Goal: Transaction & Acquisition: Purchase product/service

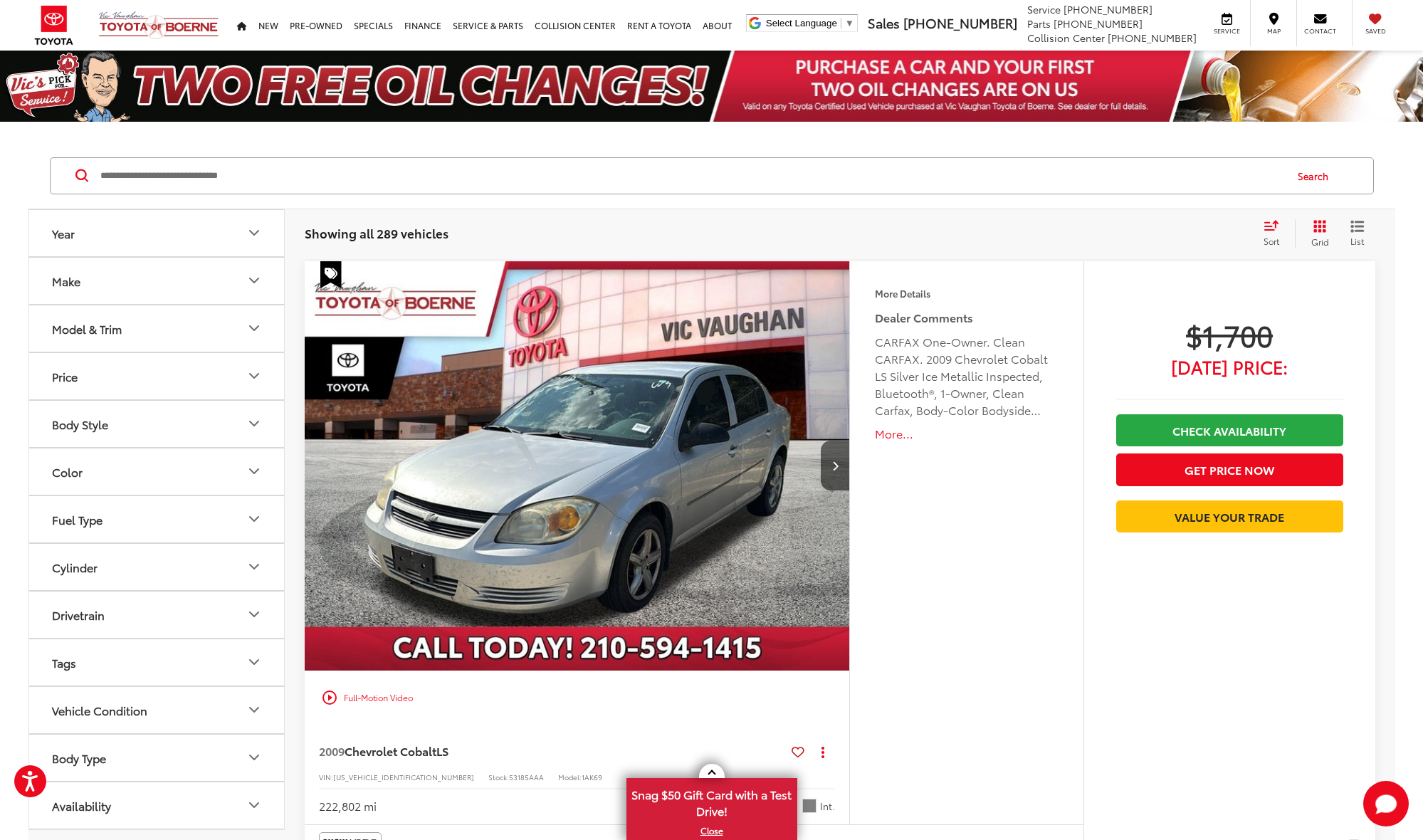
click at [251, 280] on icon "Make" at bounding box center [254, 280] width 9 height 4
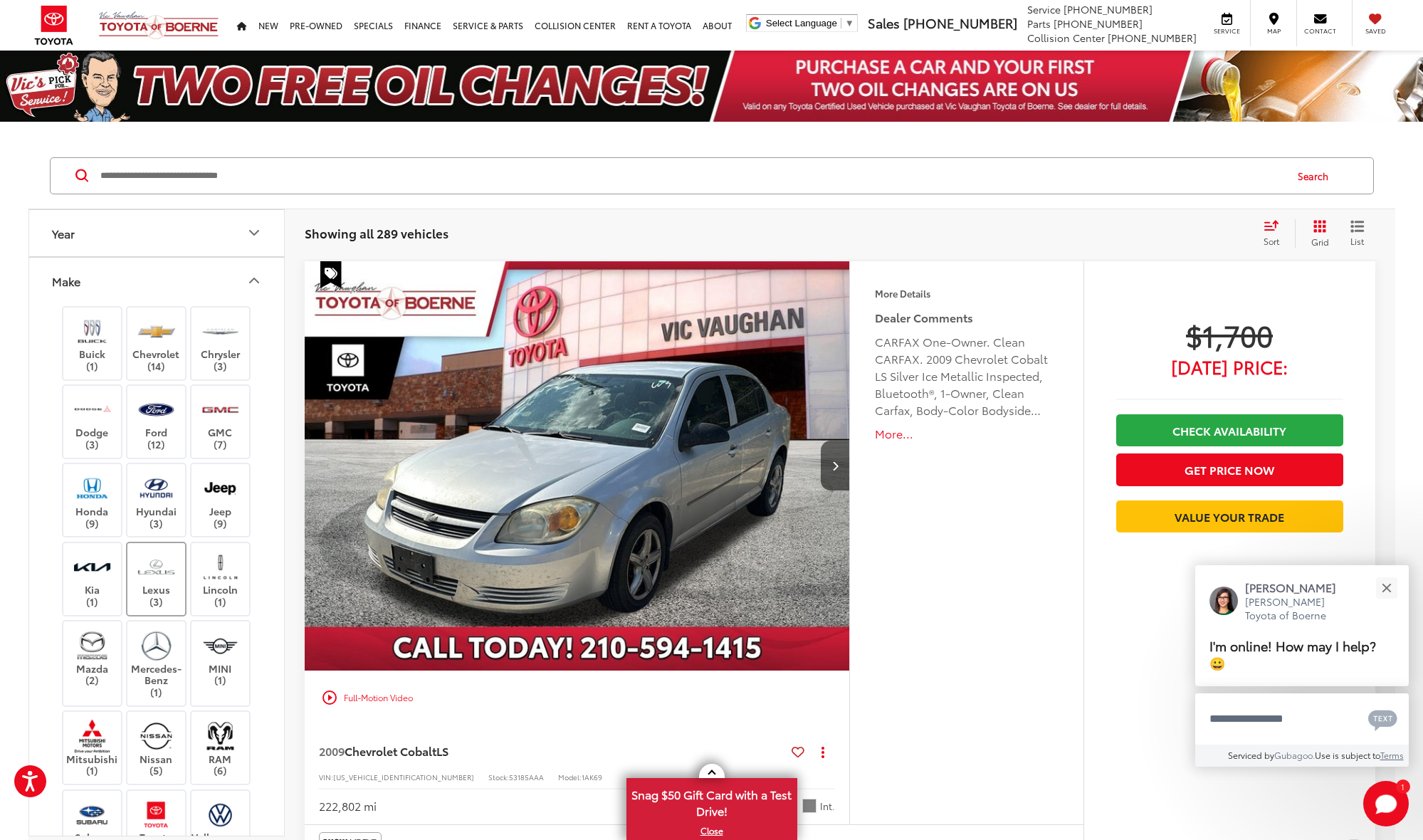
click at [163, 585] on label "Lexus (3)" at bounding box center [156, 579] width 57 height 57
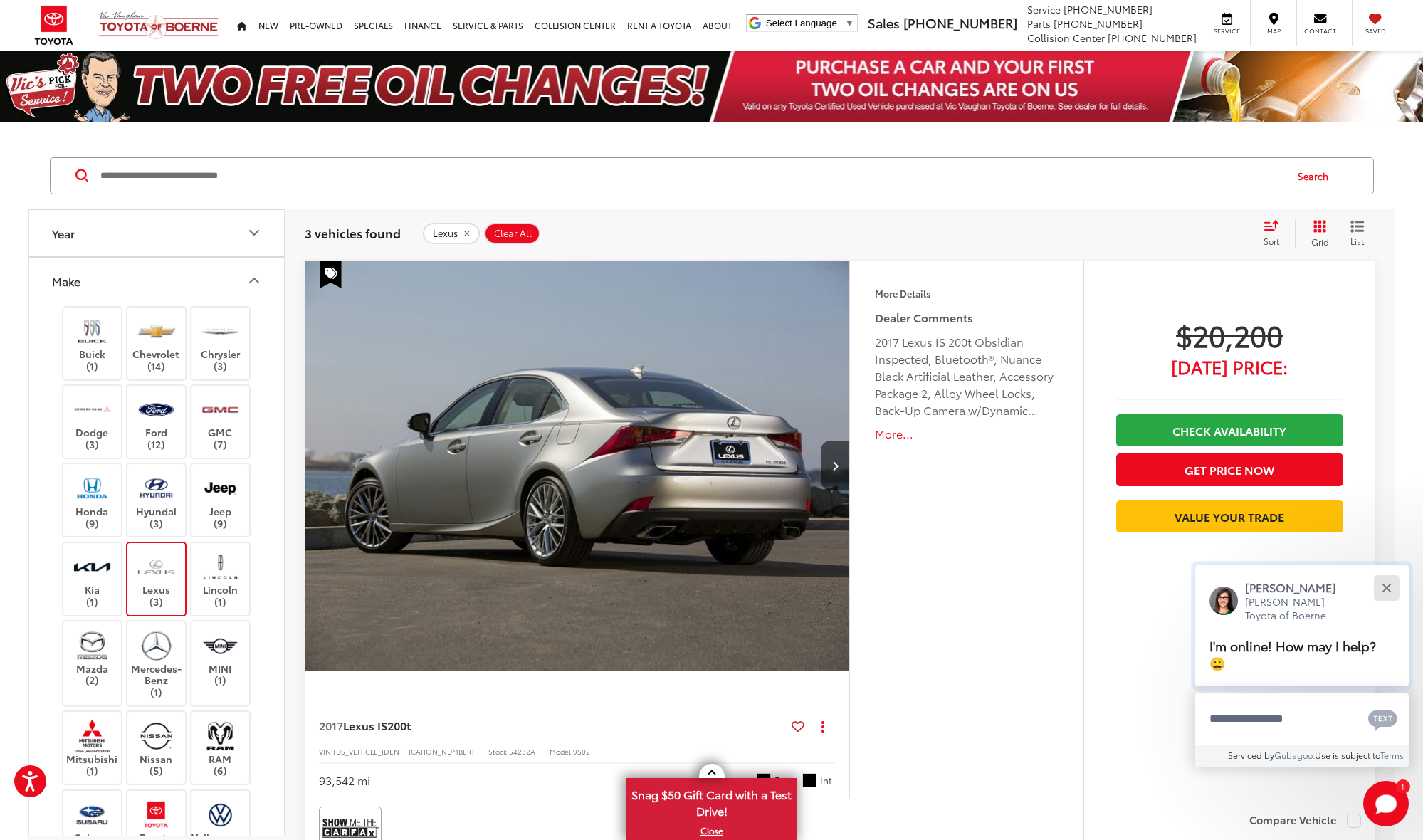
click at [1389, 593] on button "Close" at bounding box center [1386, 588] width 31 height 31
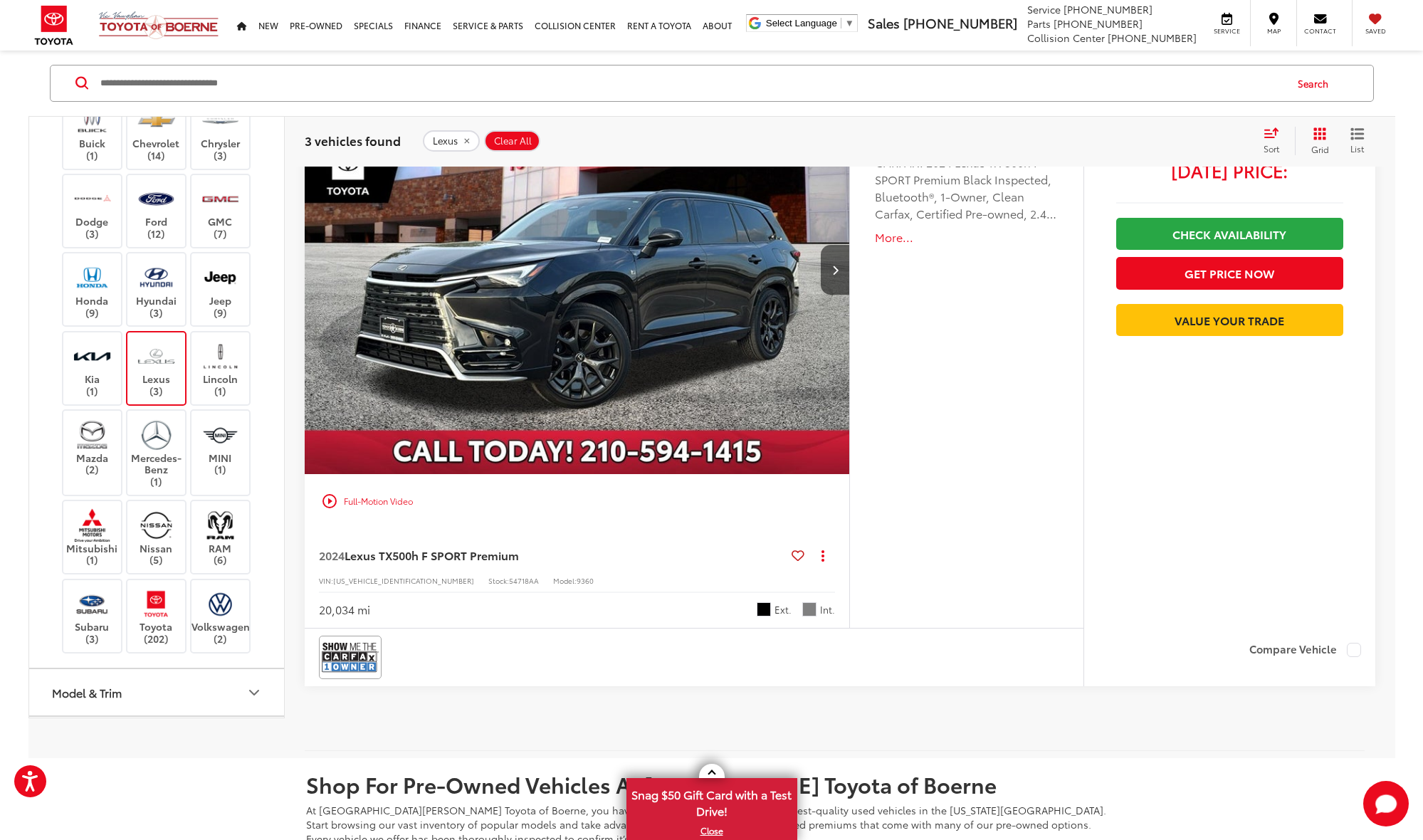
scroll to position [1386, 0]
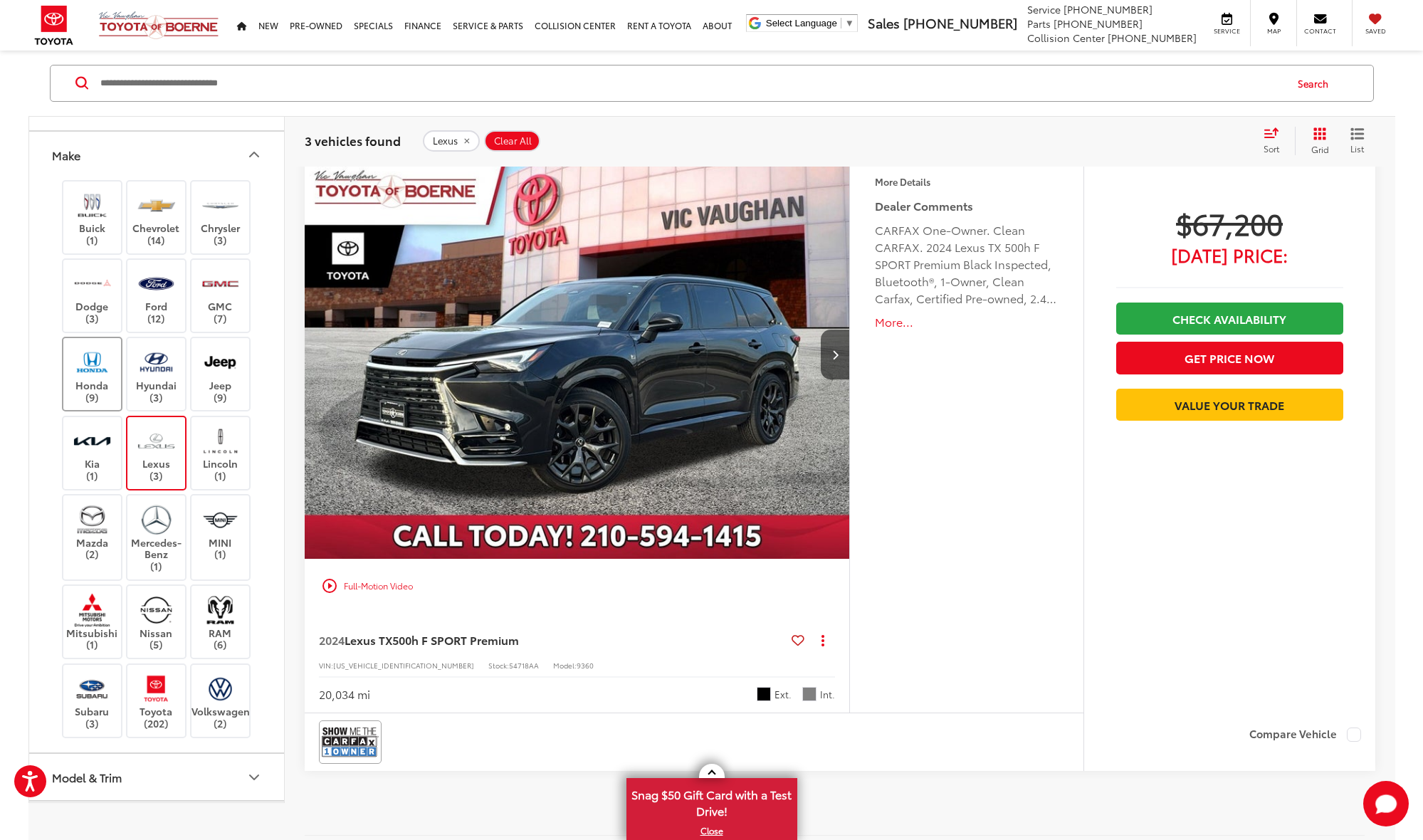
click at [84, 381] on label "Honda (9)" at bounding box center [92, 374] width 57 height 57
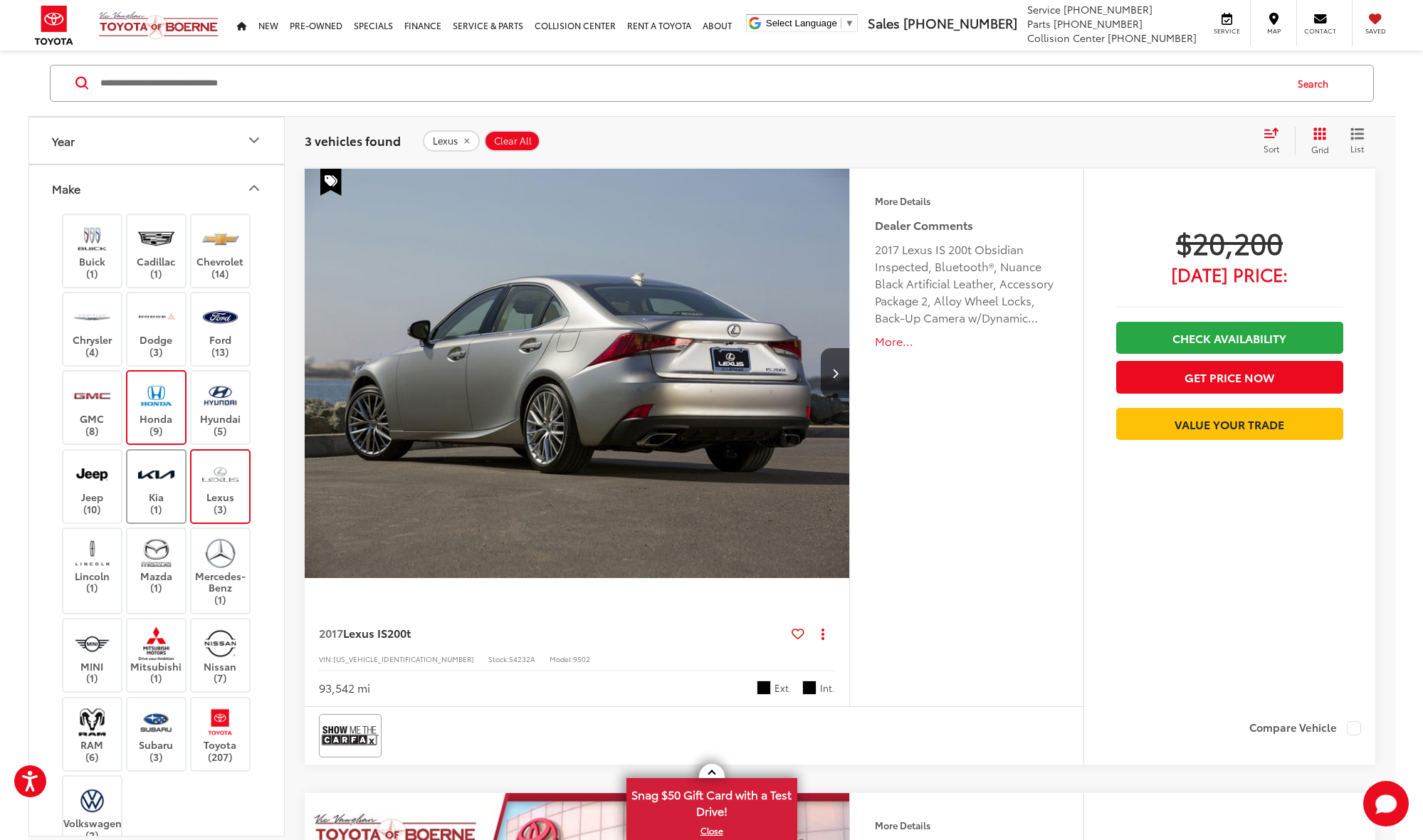
scroll to position [92, 0]
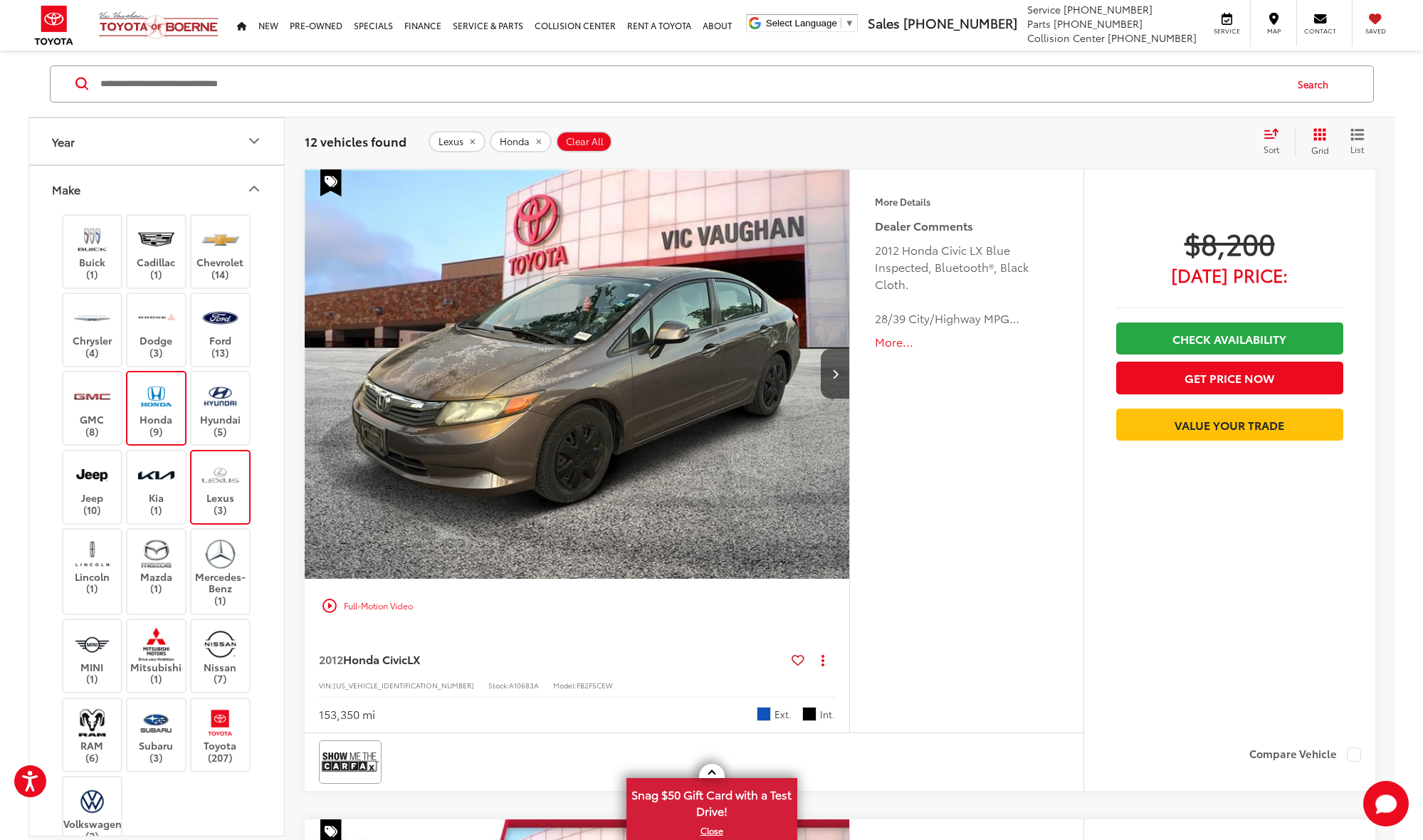
click at [243, 459] on label "Lexus (3)" at bounding box center [220, 487] width 57 height 57
click at [834, 375] on icon "Next image" at bounding box center [835, 373] width 6 height 10
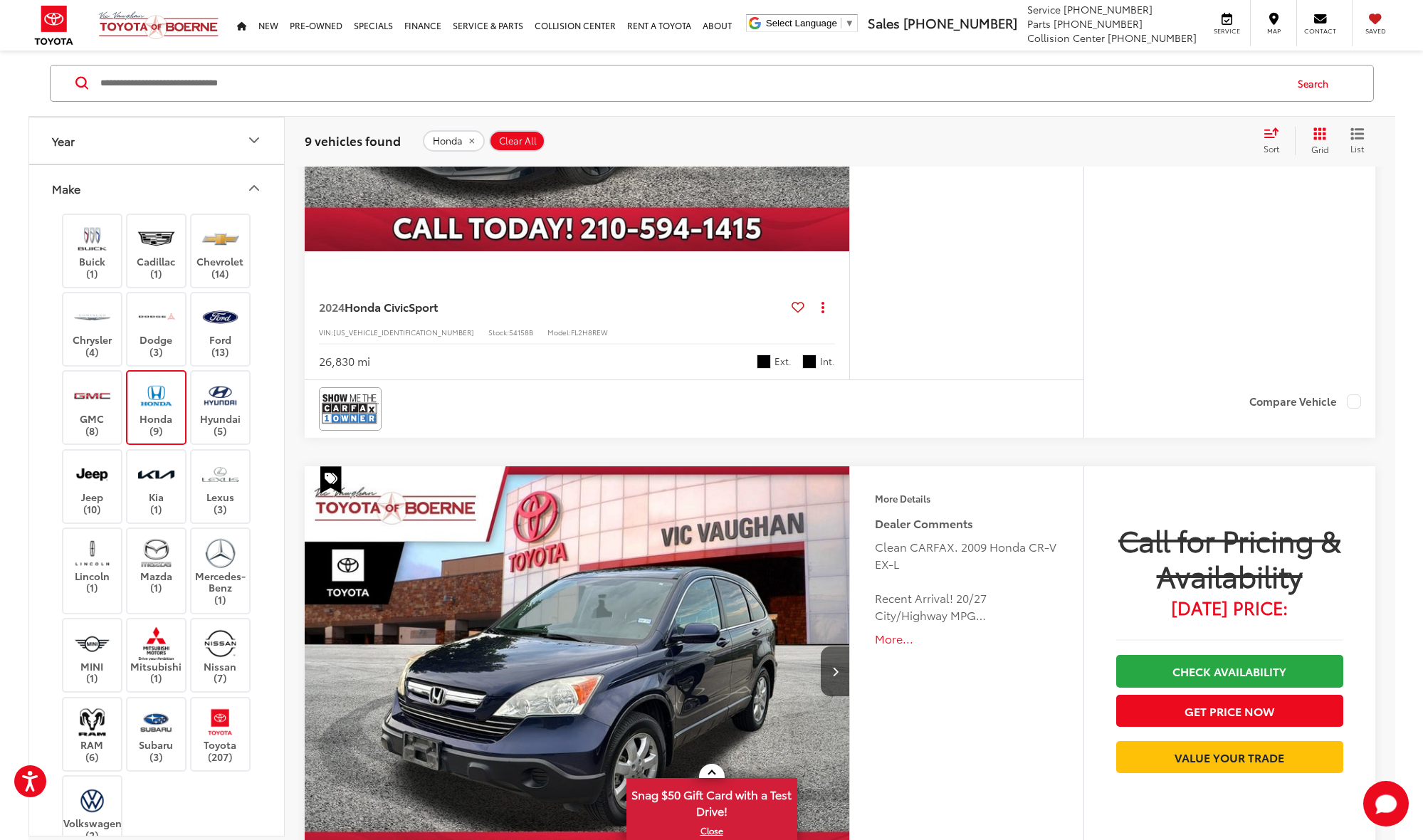
scroll to position [4879, 0]
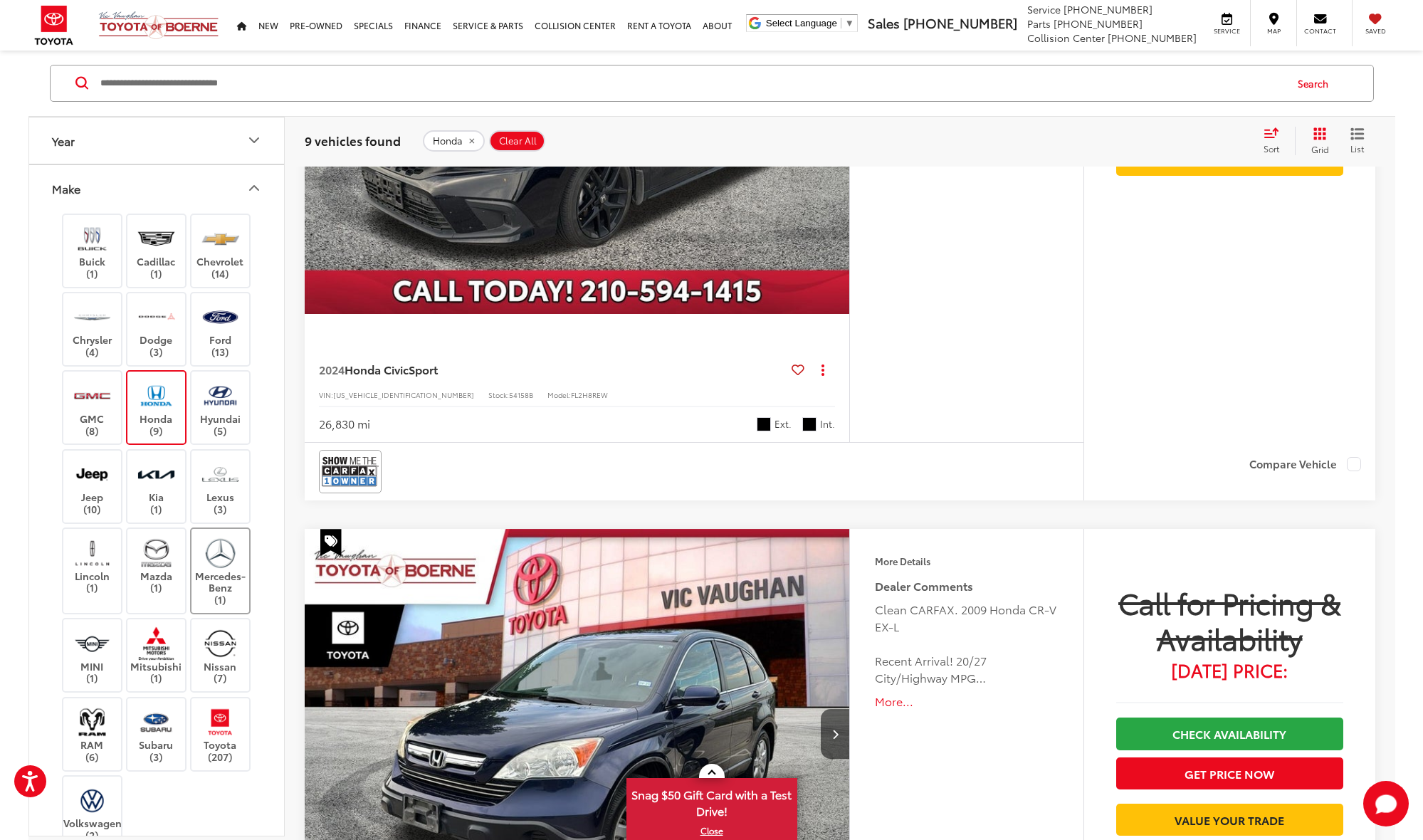
click at [228, 568] on label "Mercedes-Benz (1)" at bounding box center [220, 571] width 57 height 70
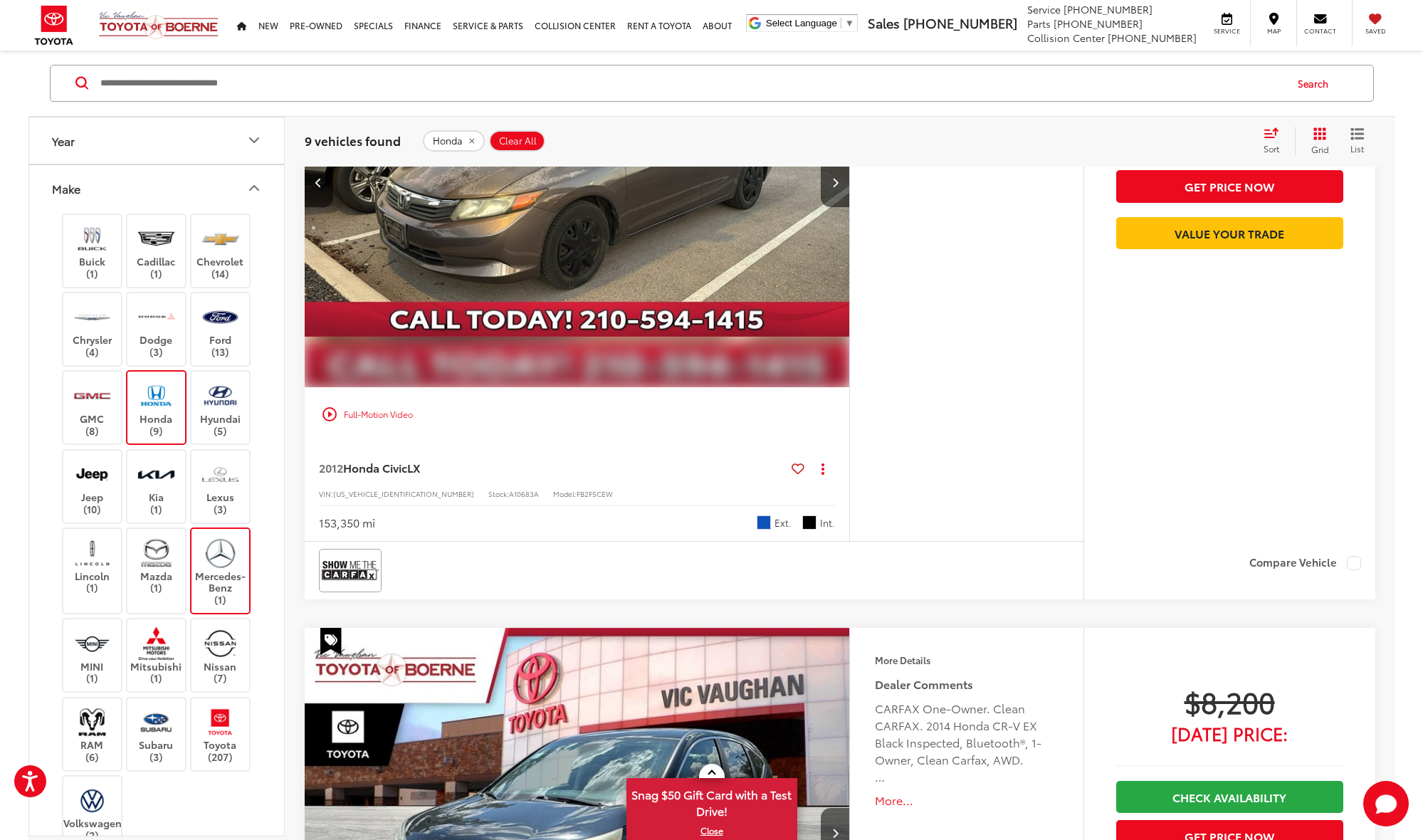
scroll to position [92, 0]
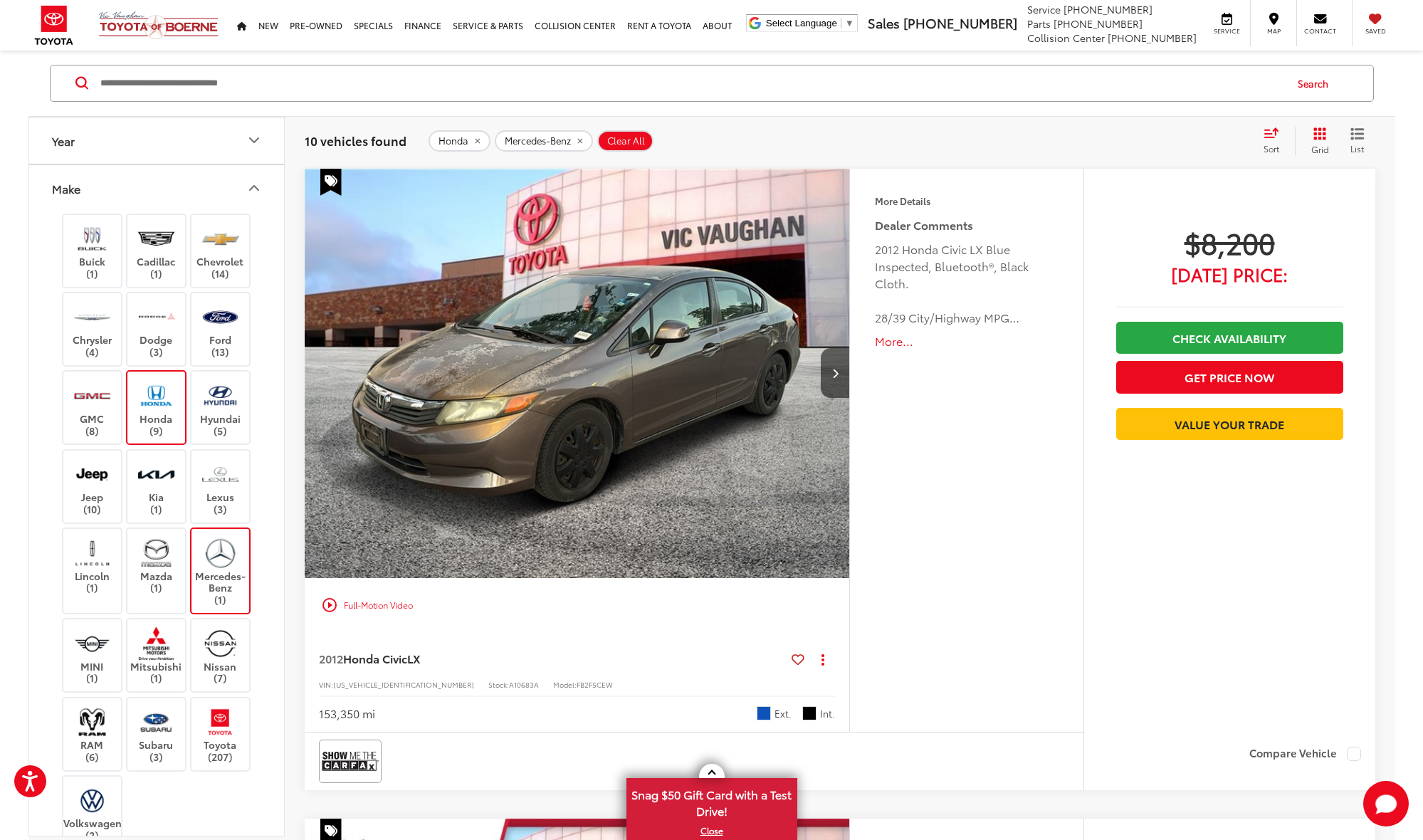
click at [162, 407] on img at bounding box center [156, 395] width 40 height 33
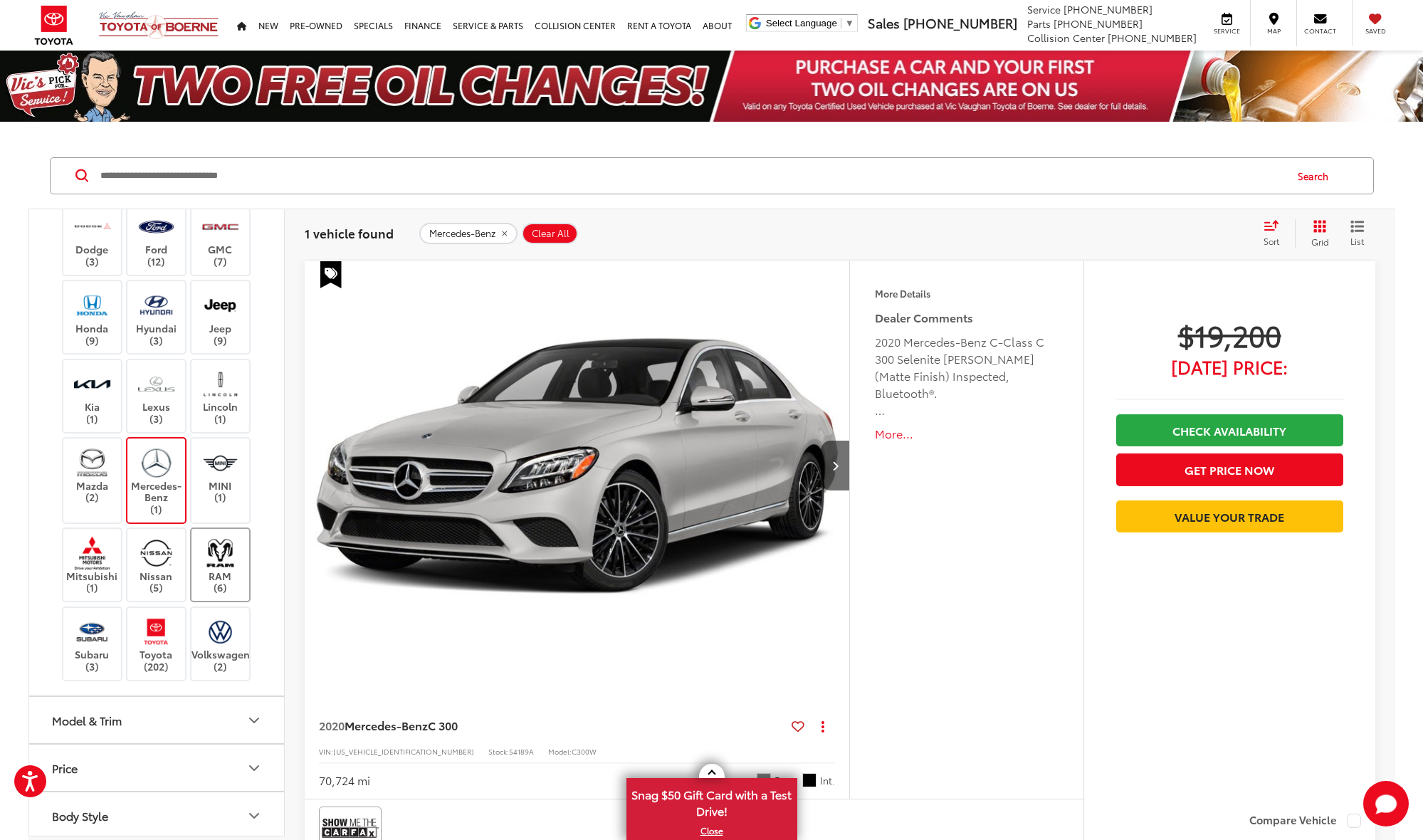
scroll to position [181, 0]
click at [233, 648] on label "Volkswagen (2)" at bounding box center [220, 645] width 57 height 57
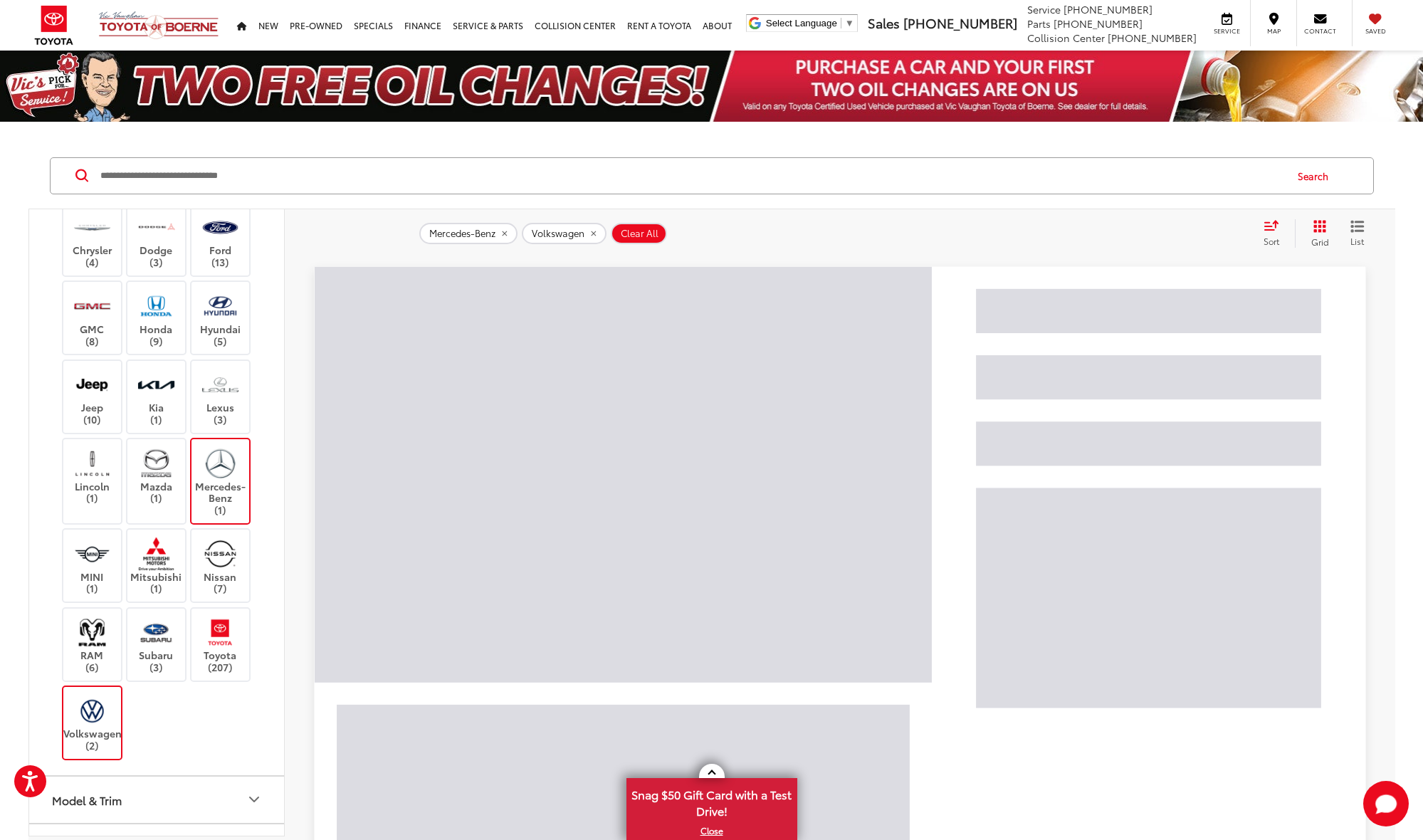
scroll to position [183, 0]
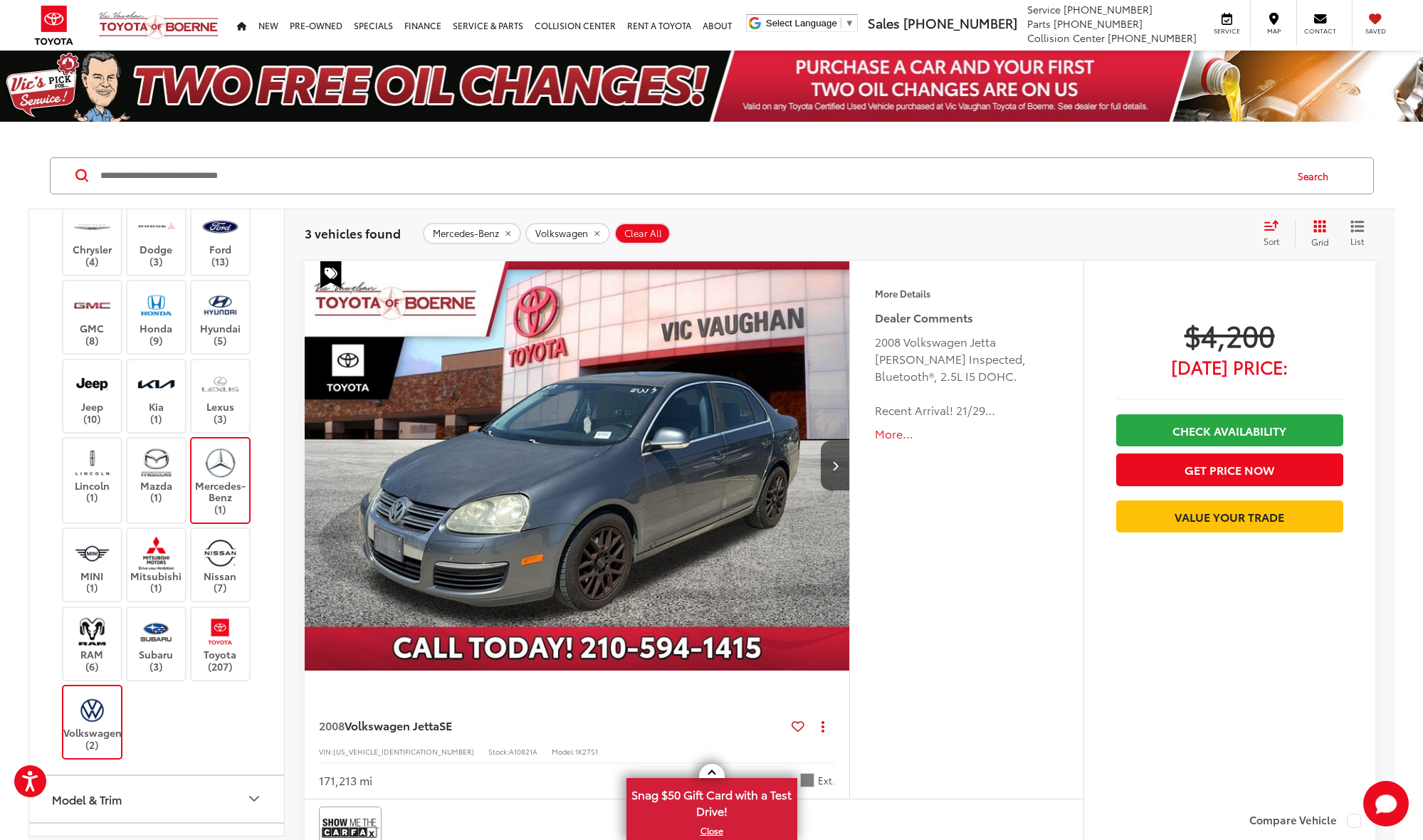
click at [244, 445] on label "Mercedes-Benz (1)" at bounding box center [220, 480] width 57 height 70
click at [98, 486] on label "Lincoln (1)" at bounding box center [92, 474] width 57 height 57
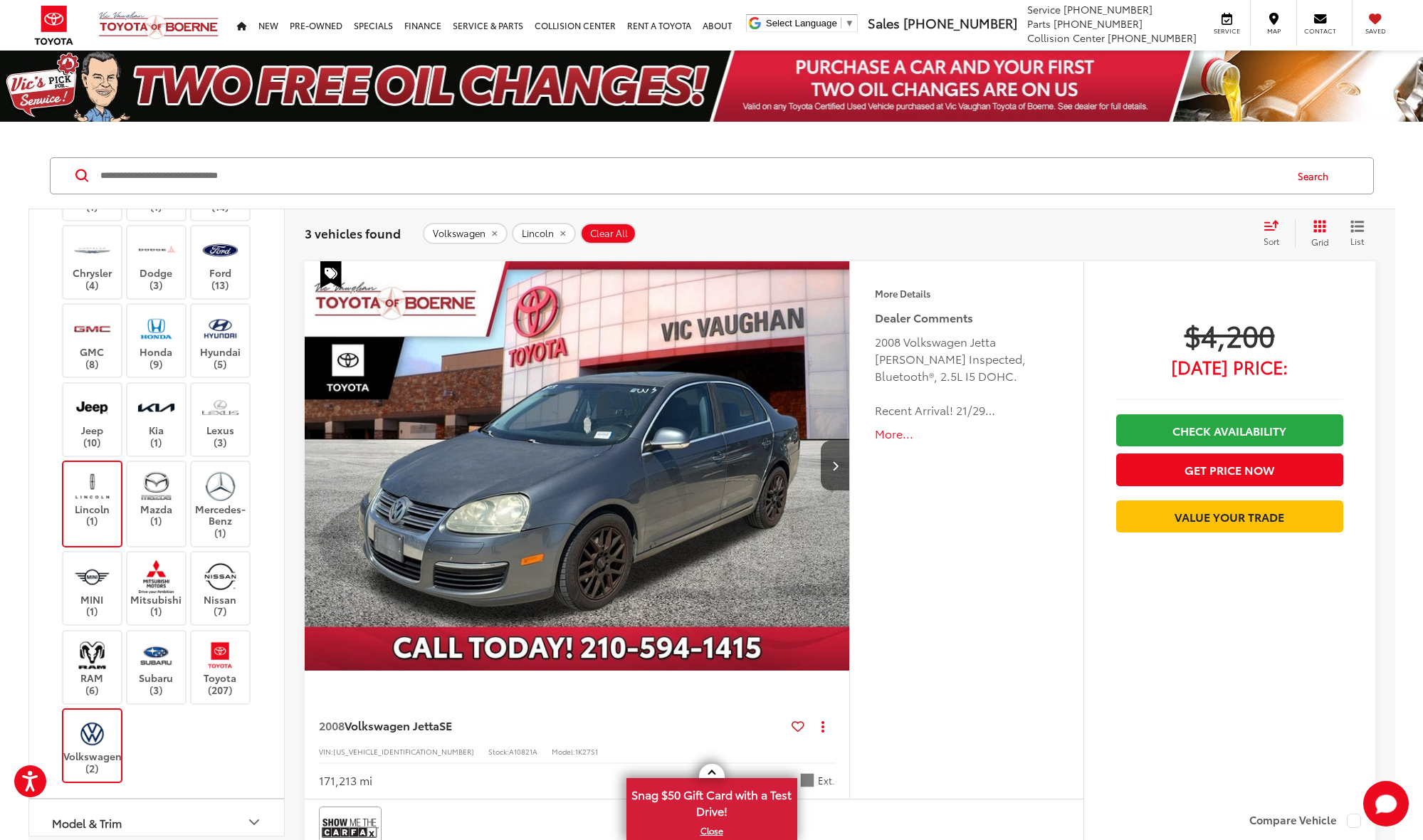
click at [119, 717] on label "Volkswagen (2)" at bounding box center [92, 746] width 57 height 57
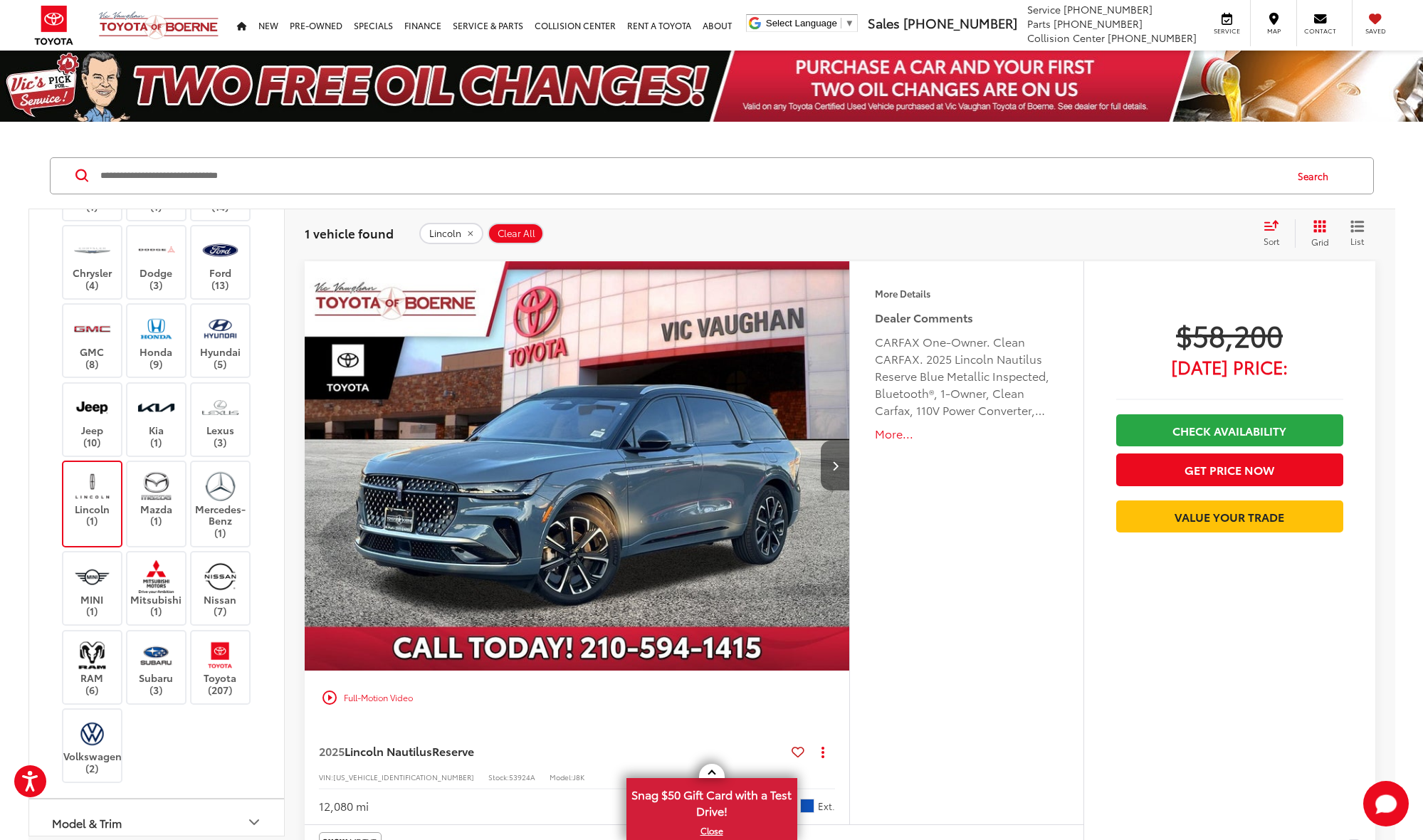
click at [836, 464] on icon "Next image" at bounding box center [835, 465] width 6 height 10
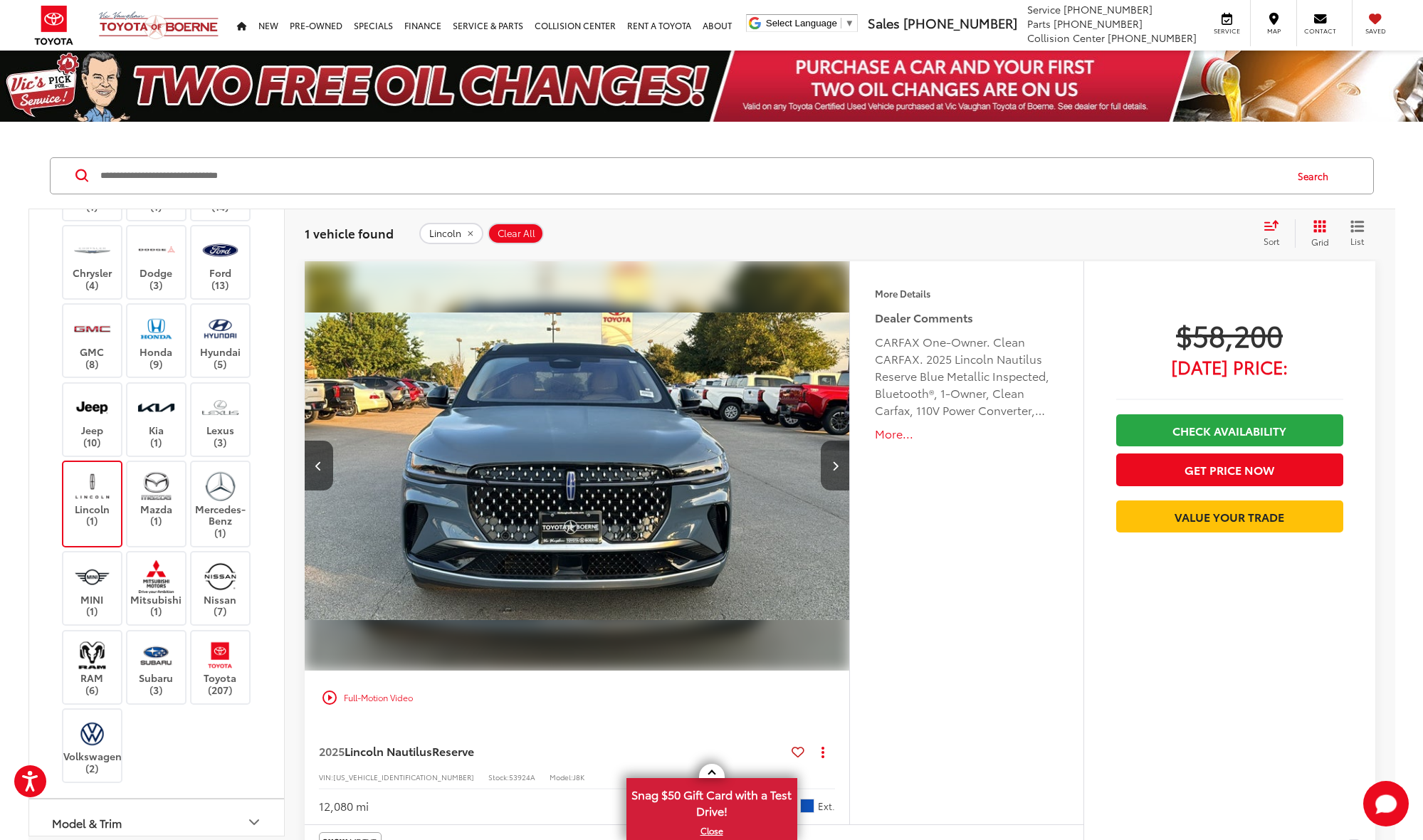
click at [836, 464] on icon "Next image" at bounding box center [835, 465] width 6 height 10
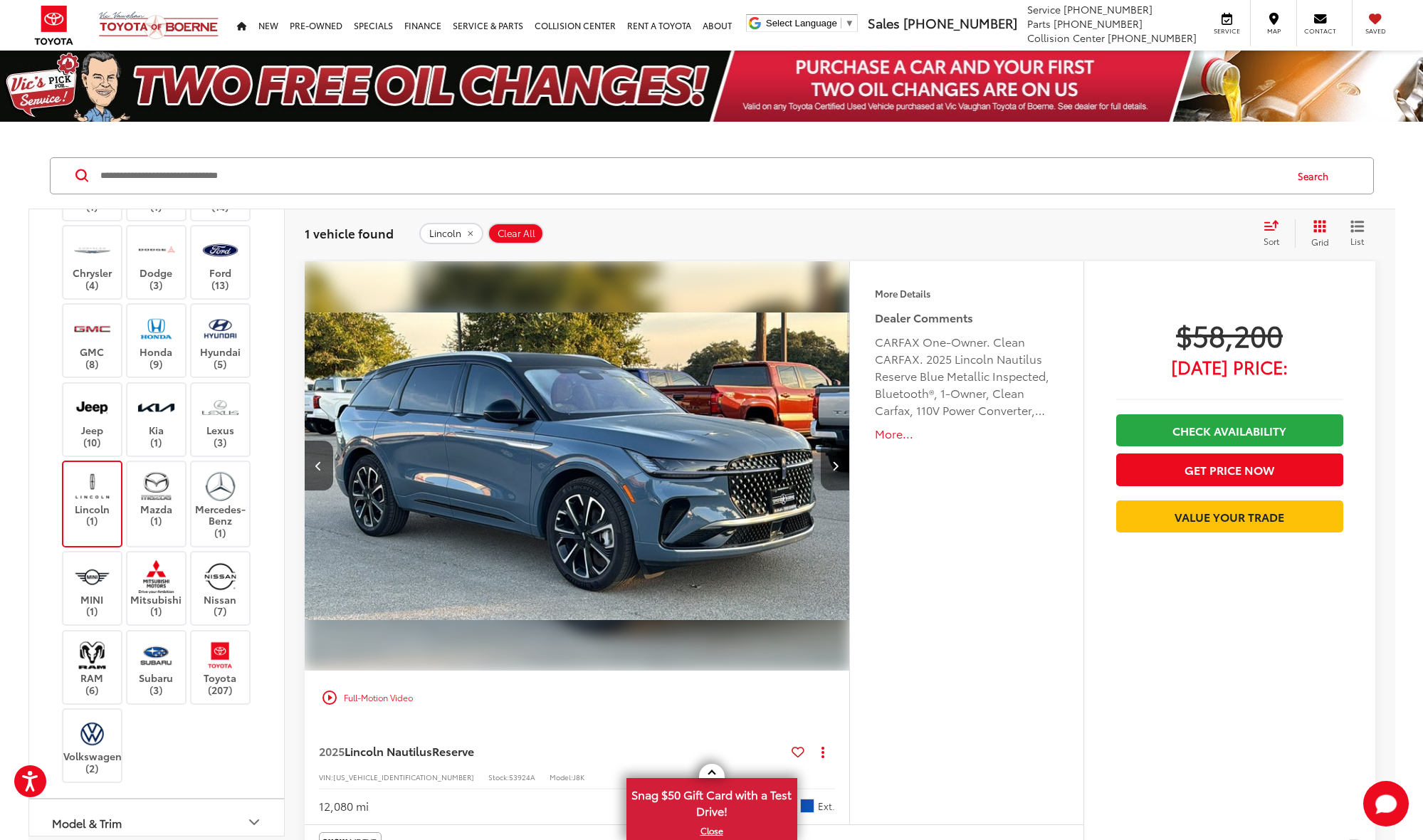
click at [836, 464] on icon "Next image" at bounding box center [835, 465] width 6 height 10
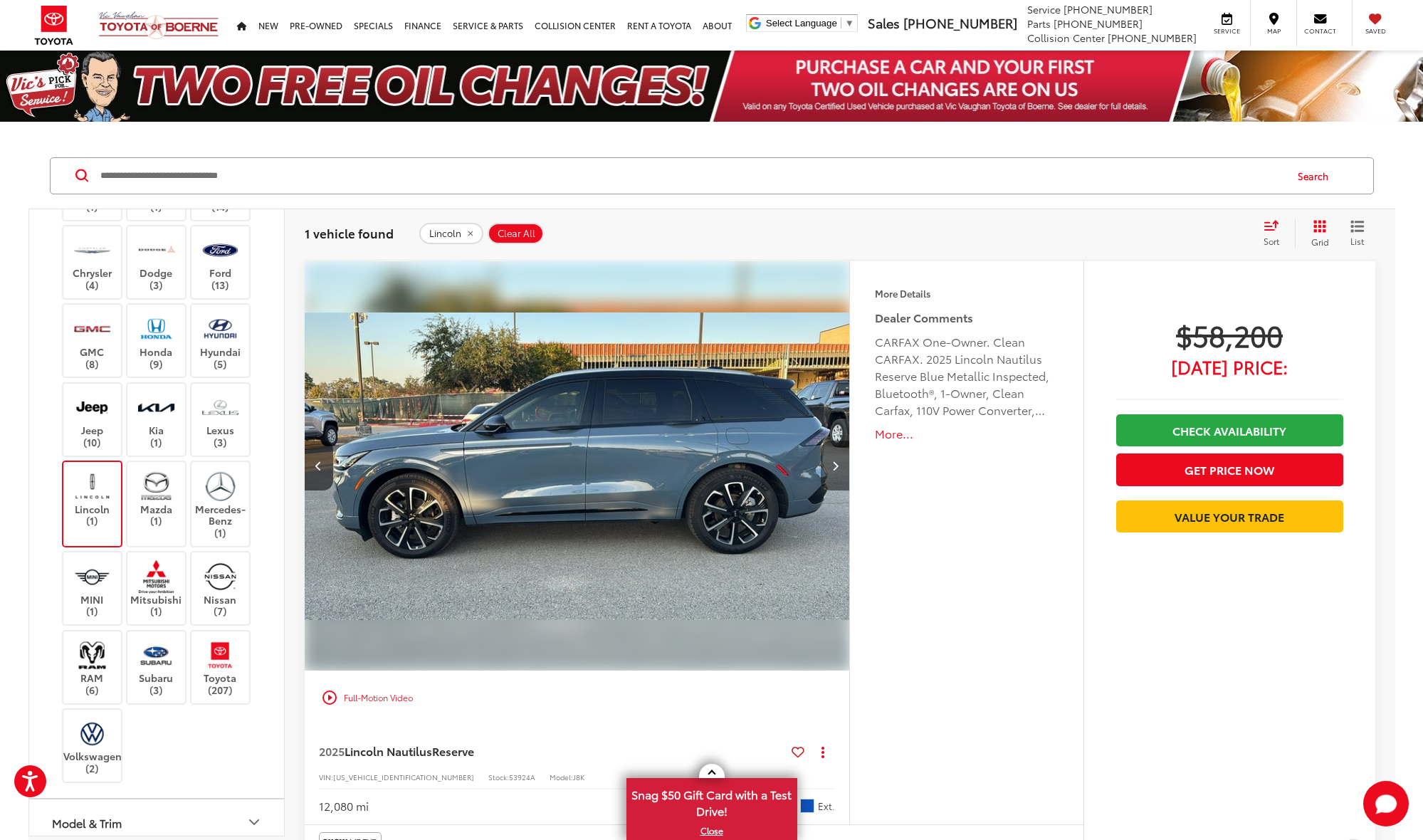
click at [836, 464] on icon "Next image" at bounding box center [835, 465] width 6 height 10
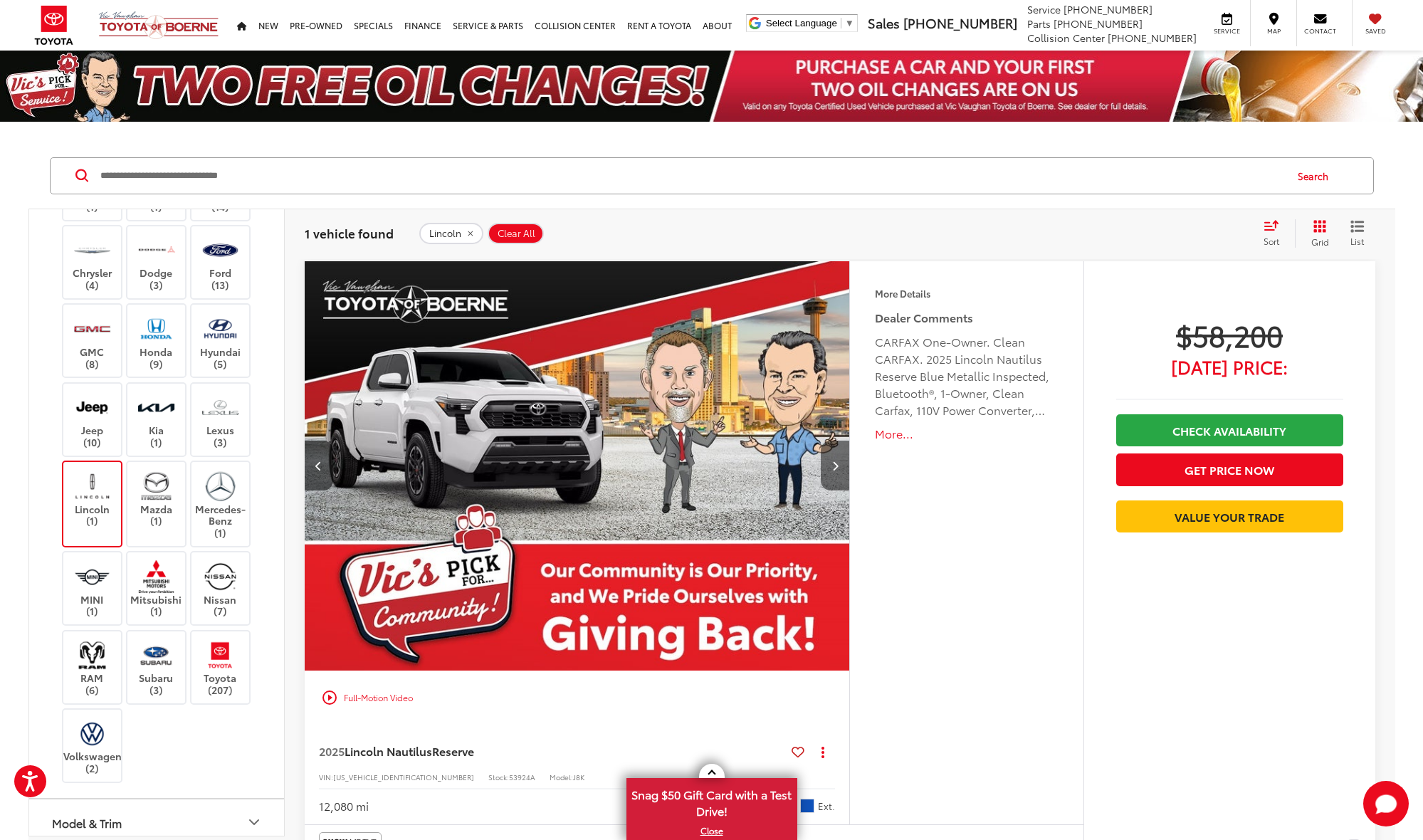
click at [836, 464] on icon "Next image" at bounding box center [835, 465] width 6 height 10
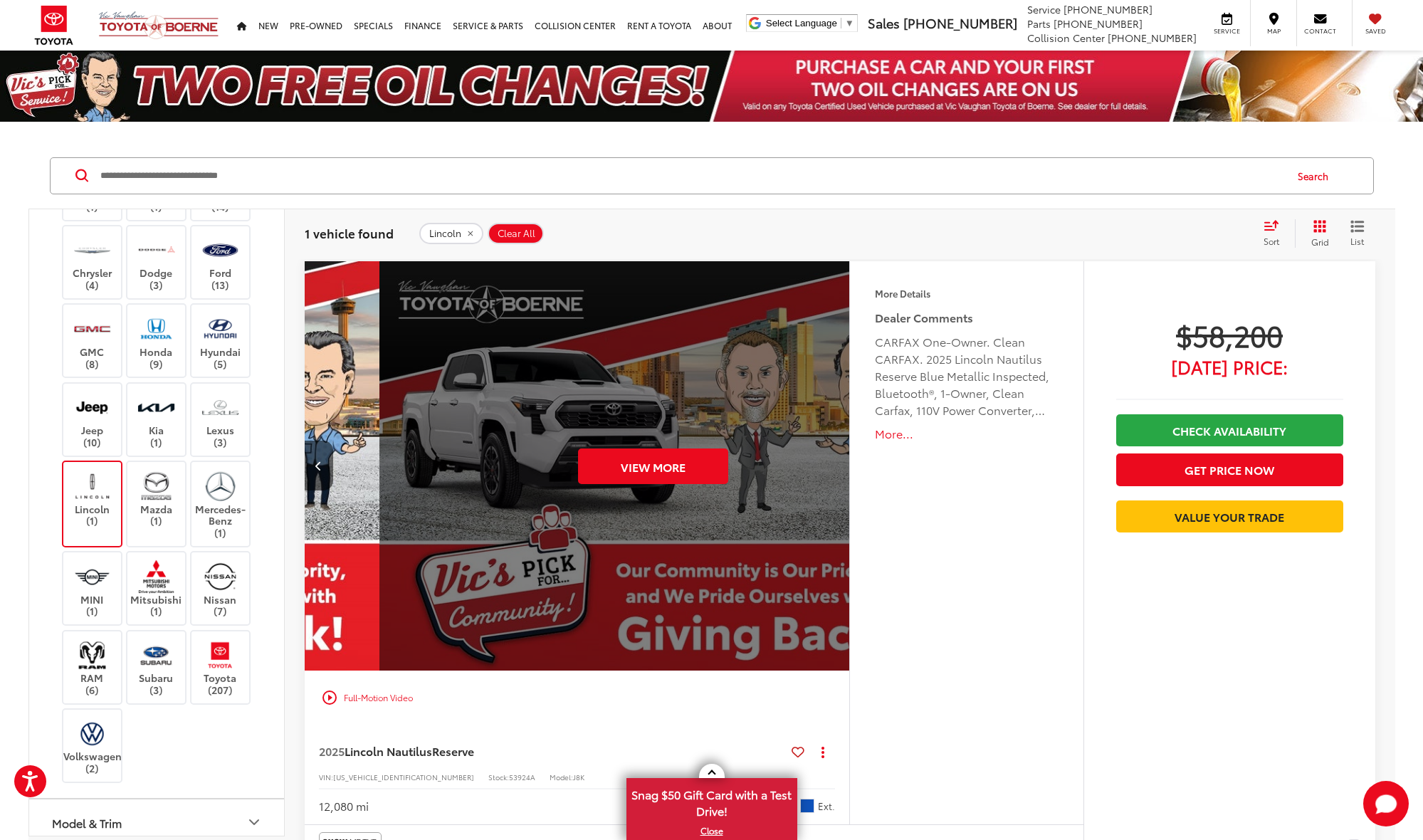
scroll to position [0, 2736]
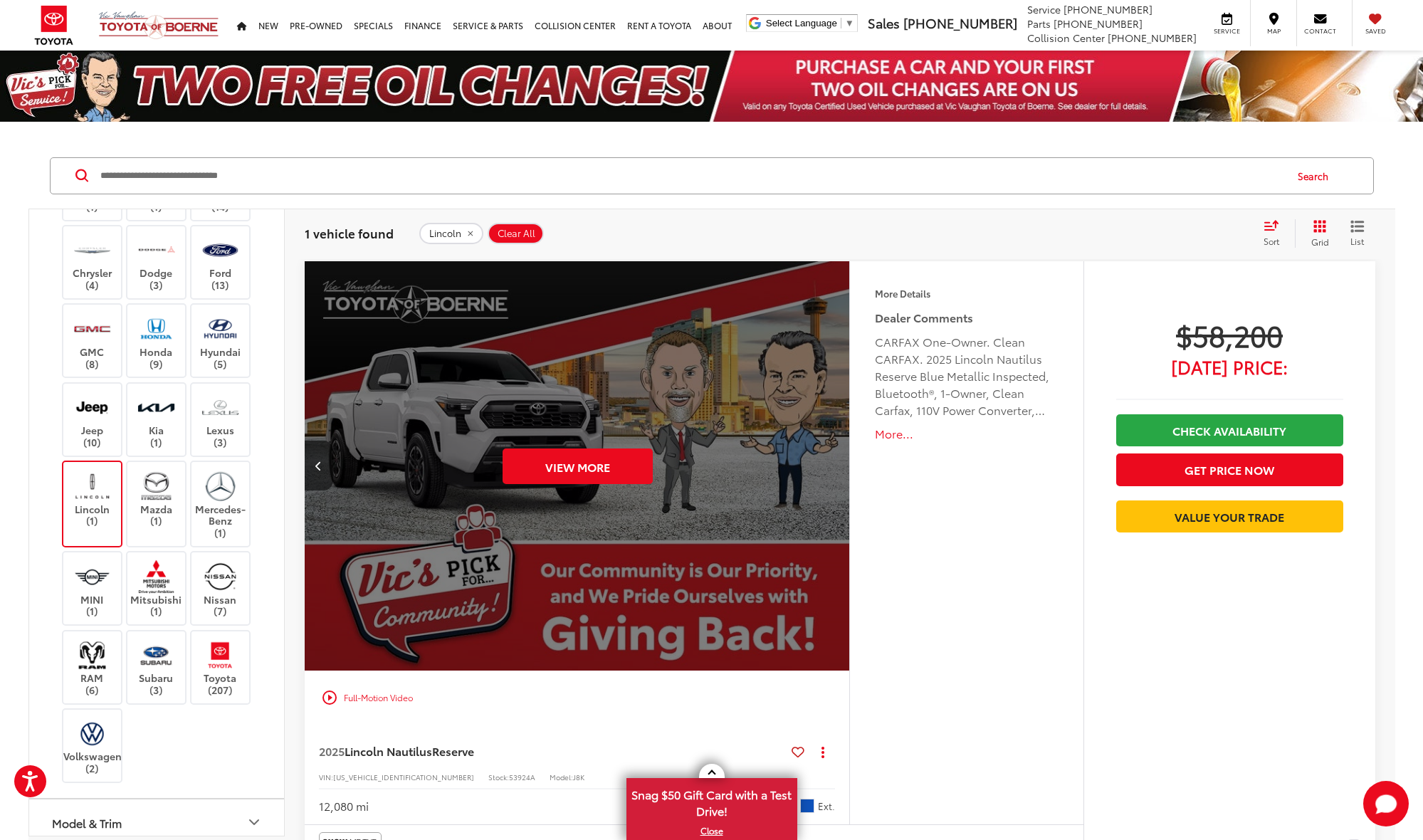
click at [836, 464] on div "View More" at bounding box center [578, 467] width 548 height 411
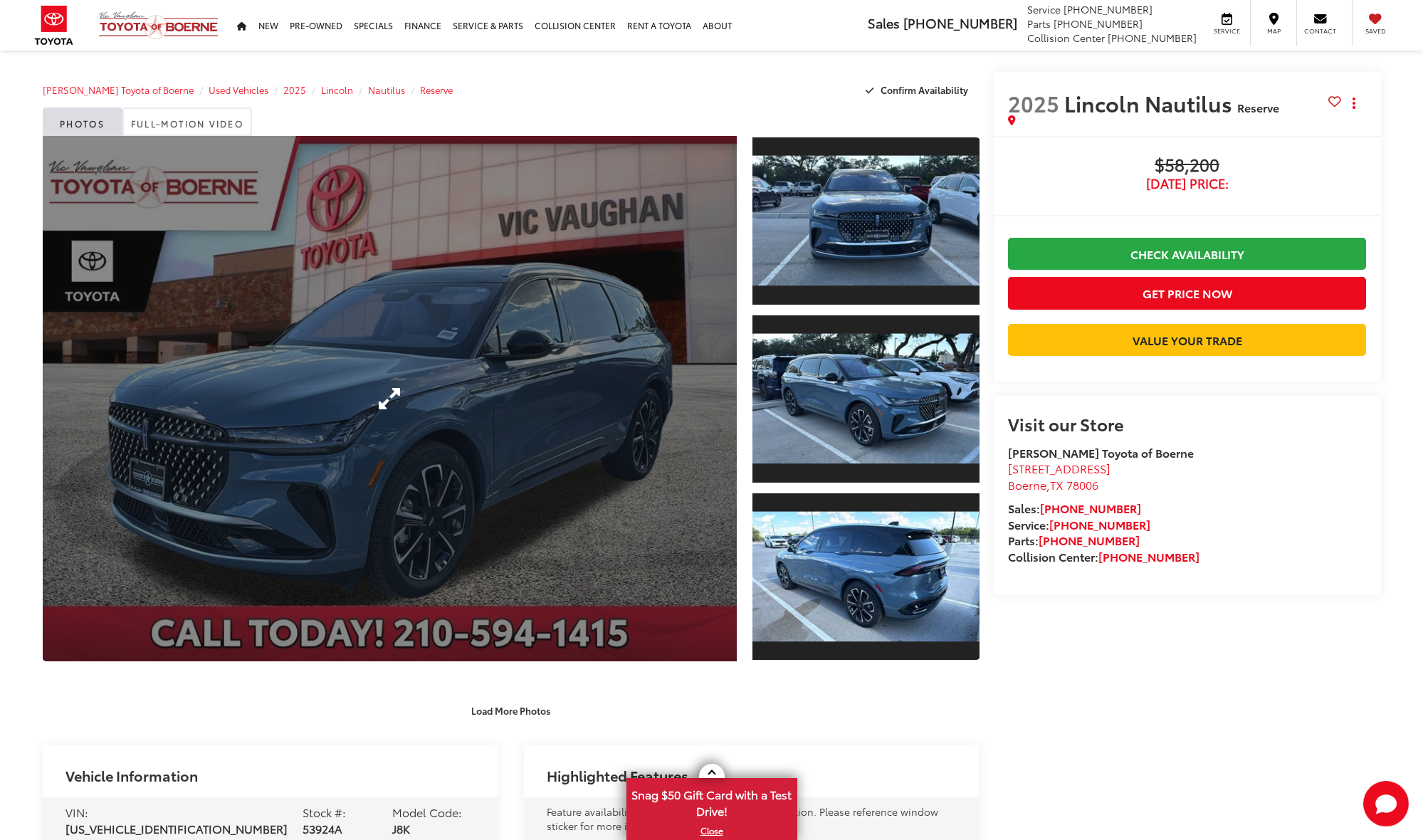
click at [373, 363] on link "Expand Photo 0" at bounding box center [391, 398] width 695 height 525
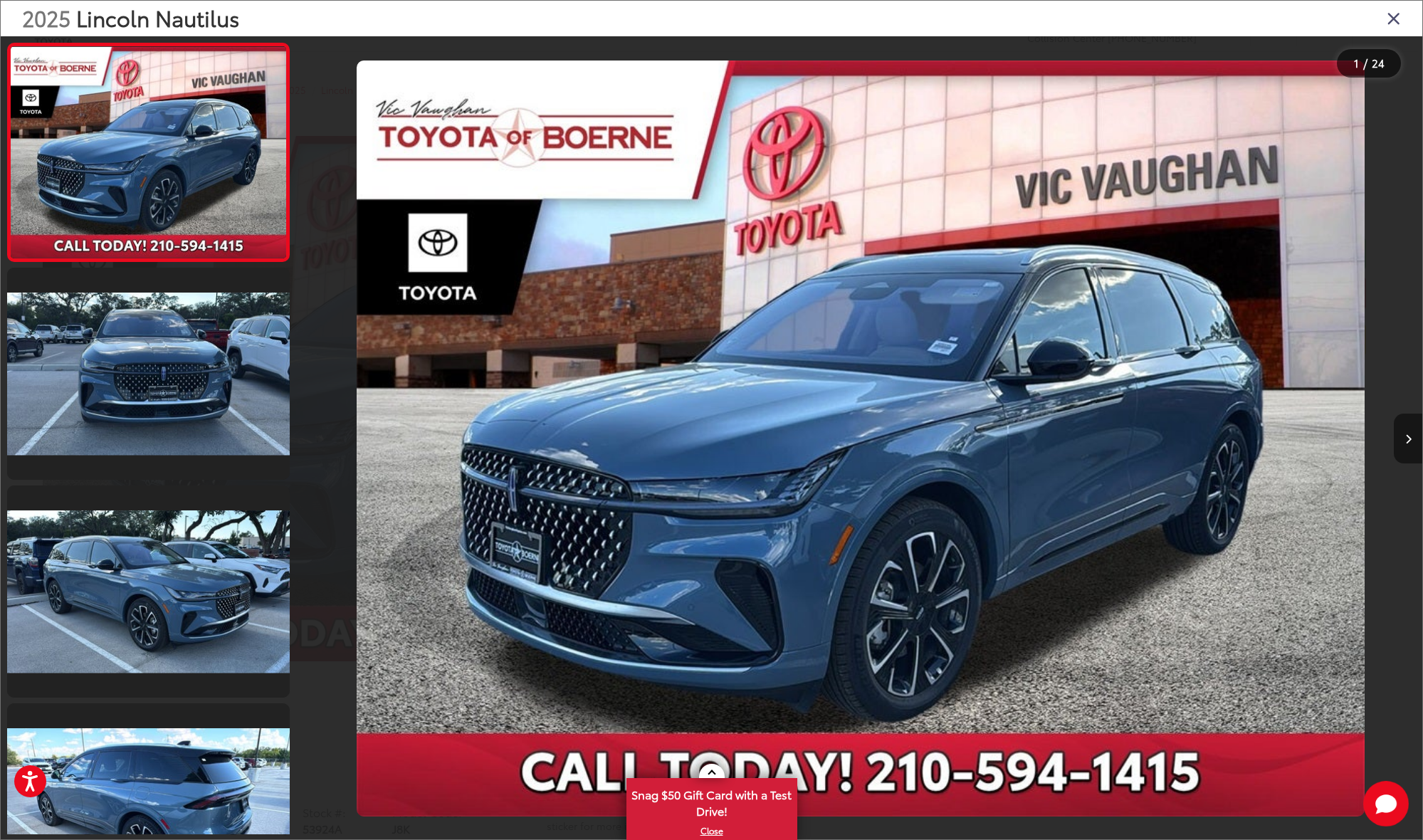
click at [1411, 437] on icon "Next image" at bounding box center [1408, 439] width 6 height 10
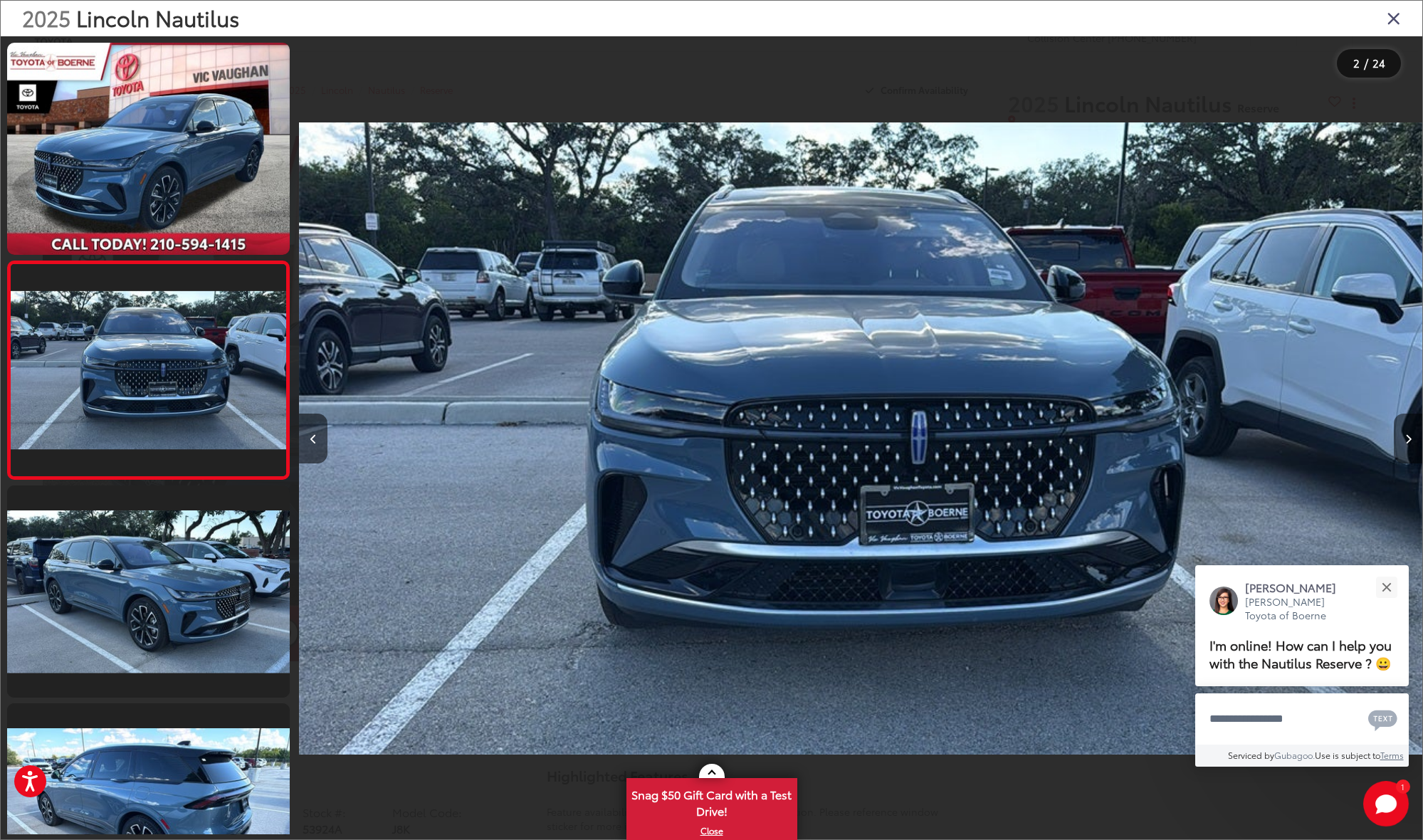
click at [1411, 437] on icon "Next image" at bounding box center [1408, 439] width 6 height 10
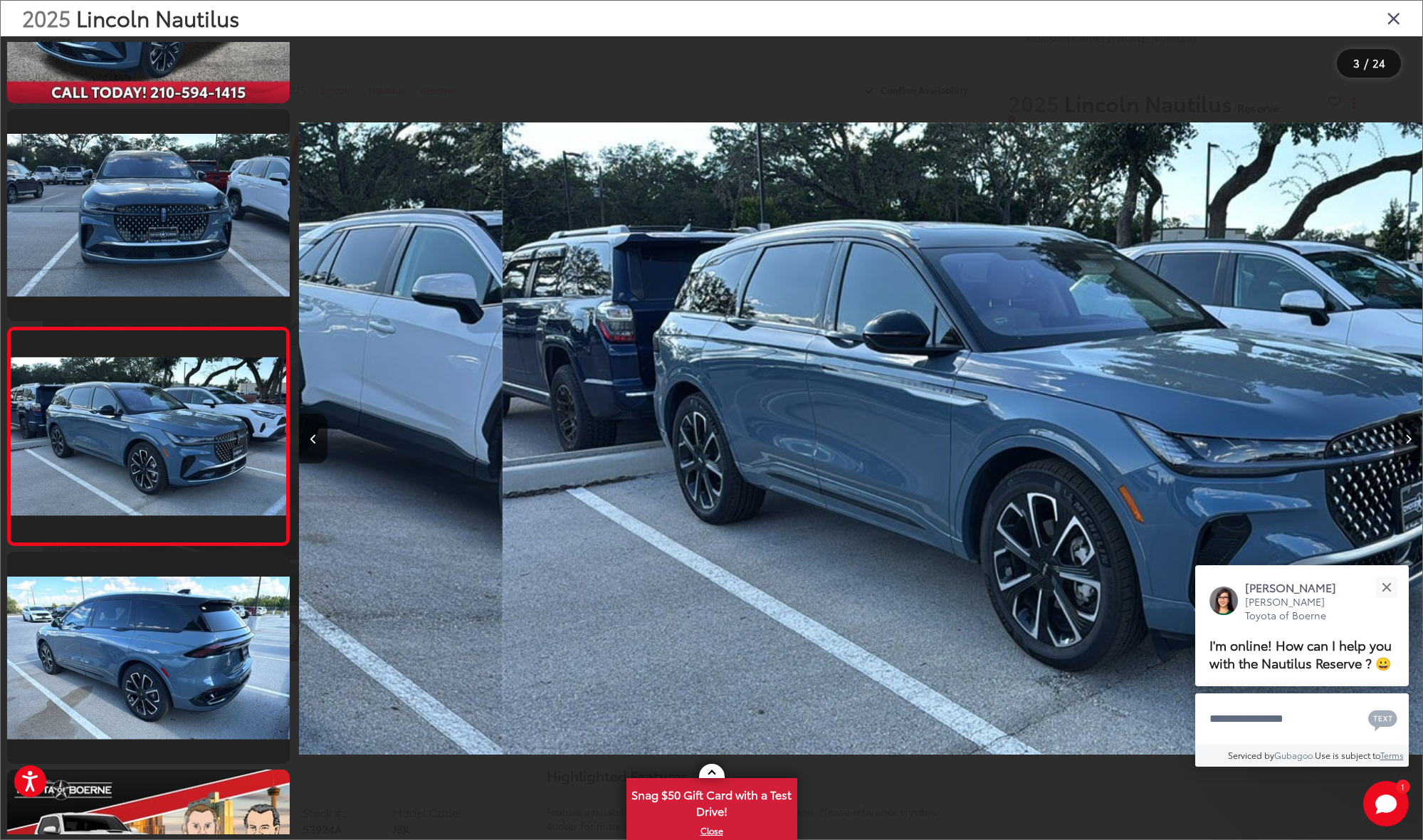
scroll to position [191, 0]
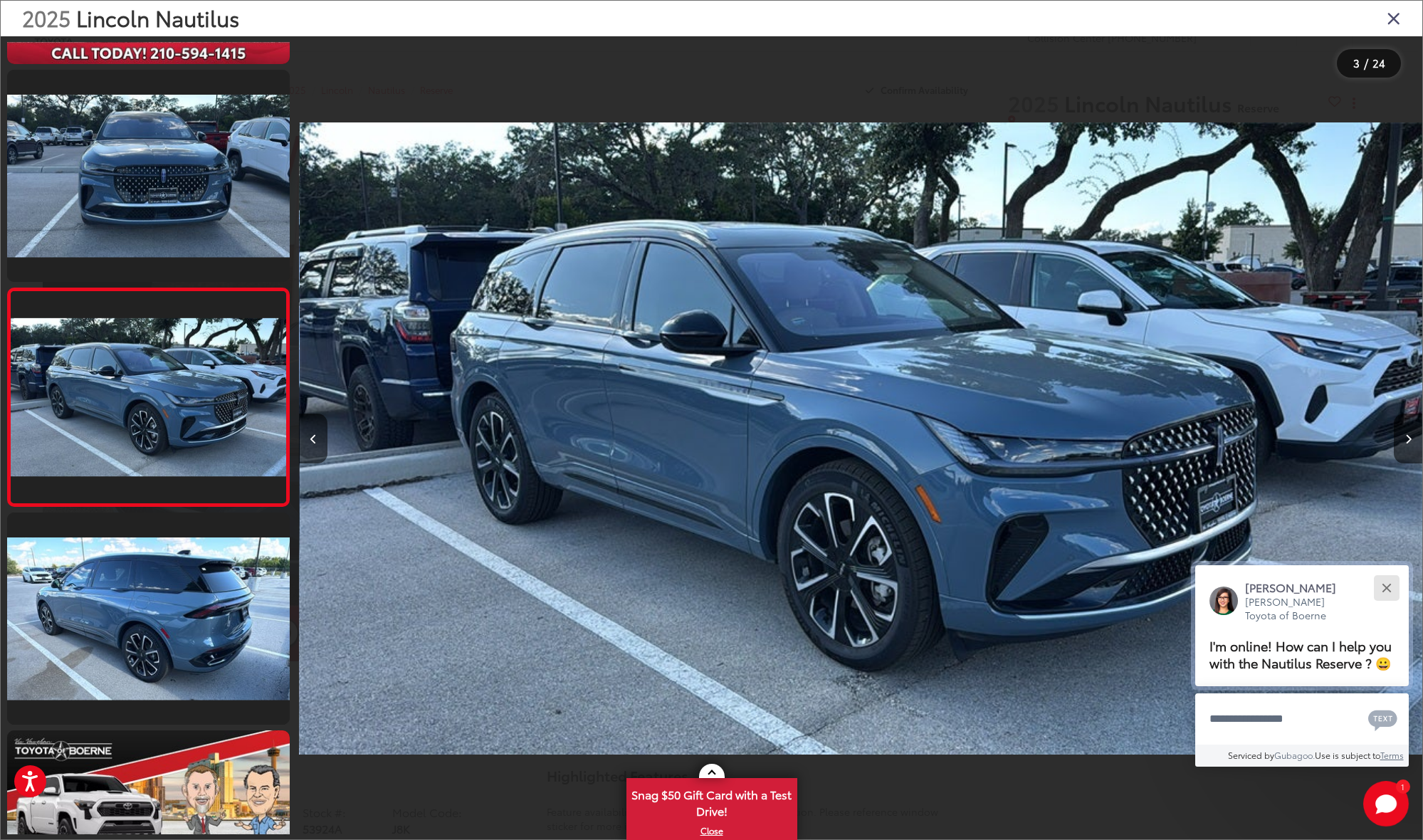
click at [1384, 582] on div "Close" at bounding box center [1386, 587] width 9 height 9
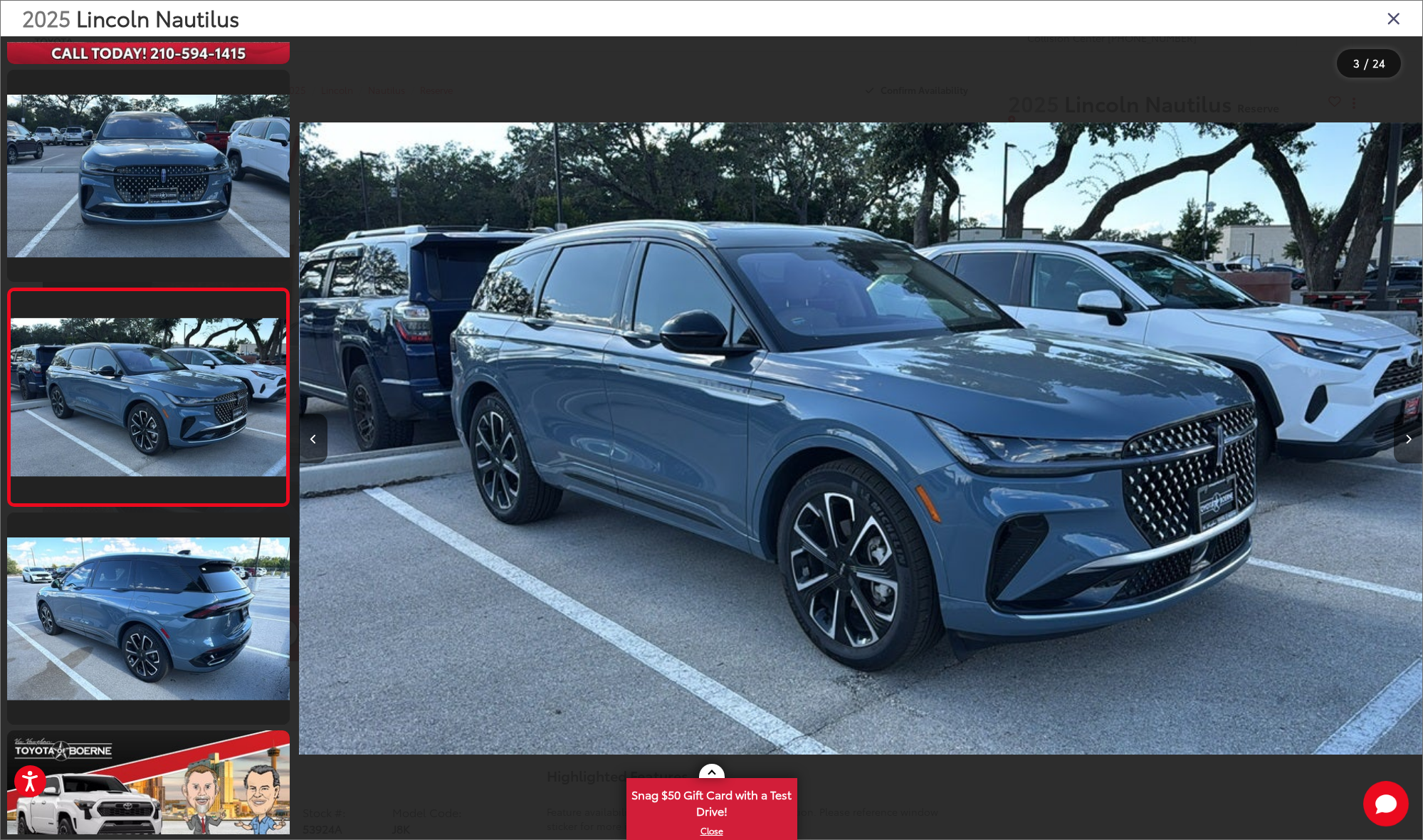
click at [1406, 441] on icon "Next image" at bounding box center [1408, 439] width 6 height 10
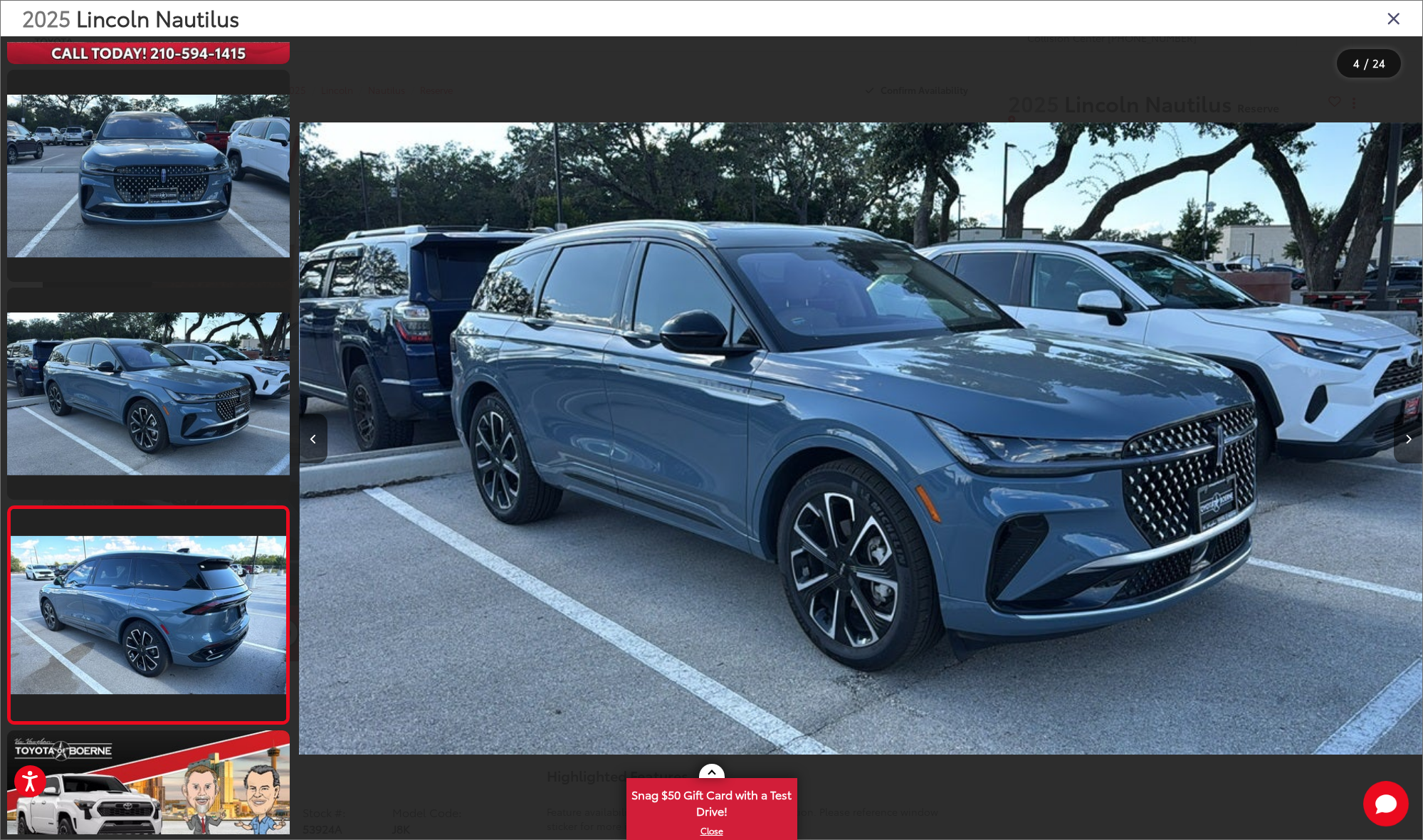
scroll to position [408, 0]
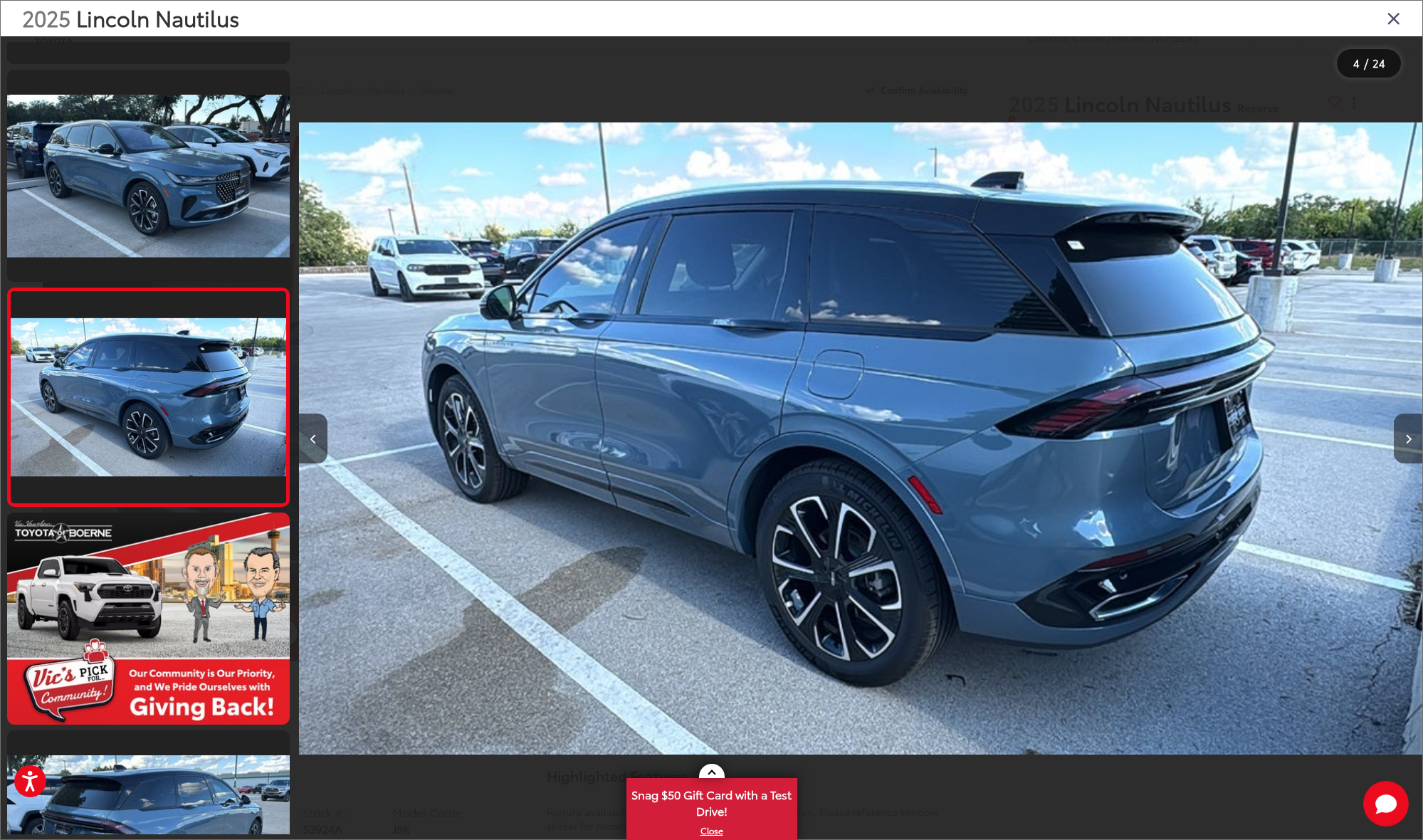
click at [1406, 441] on icon "Next image" at bounding box center [1408, 439] width 6 height 10
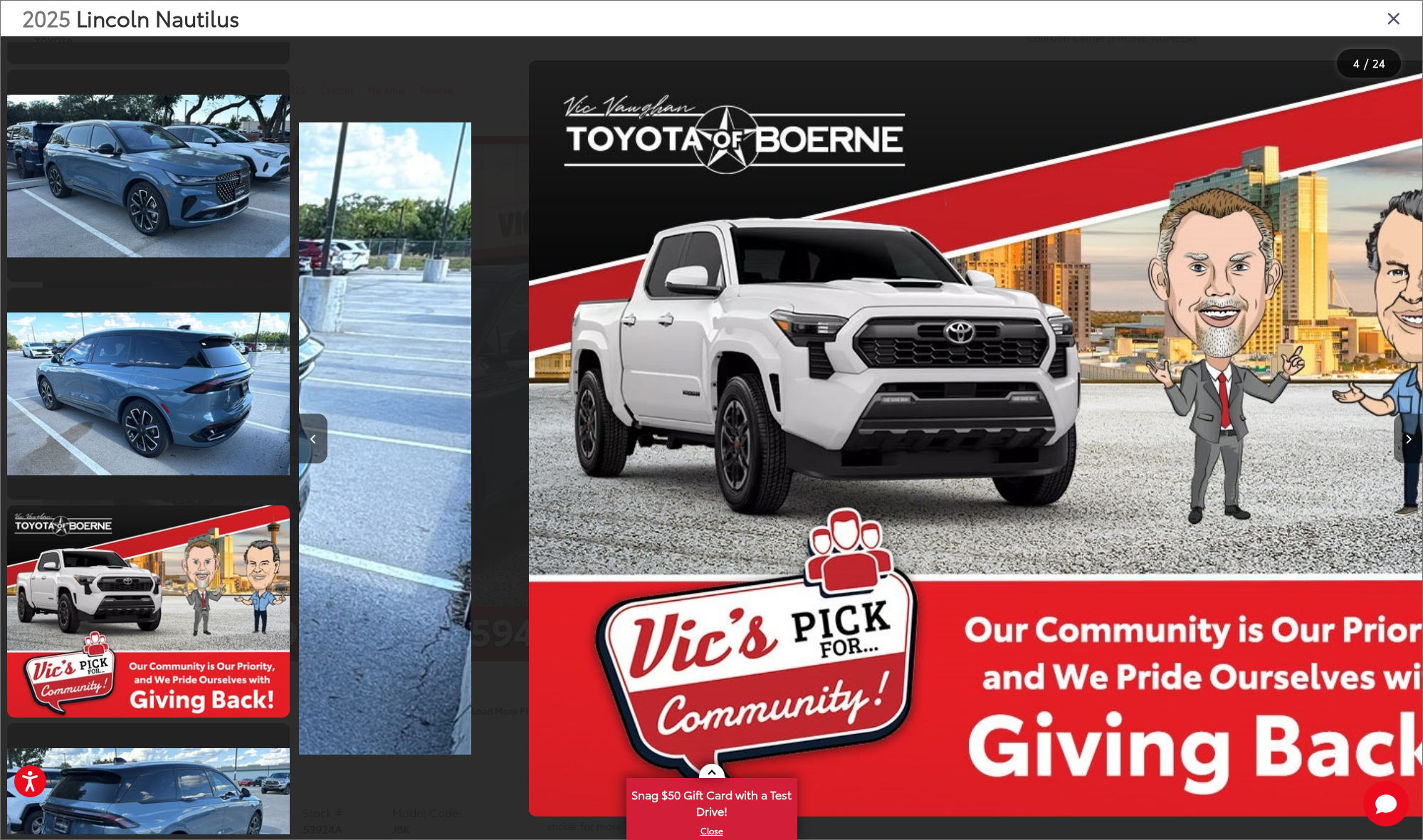
scroll to position [626, 0]
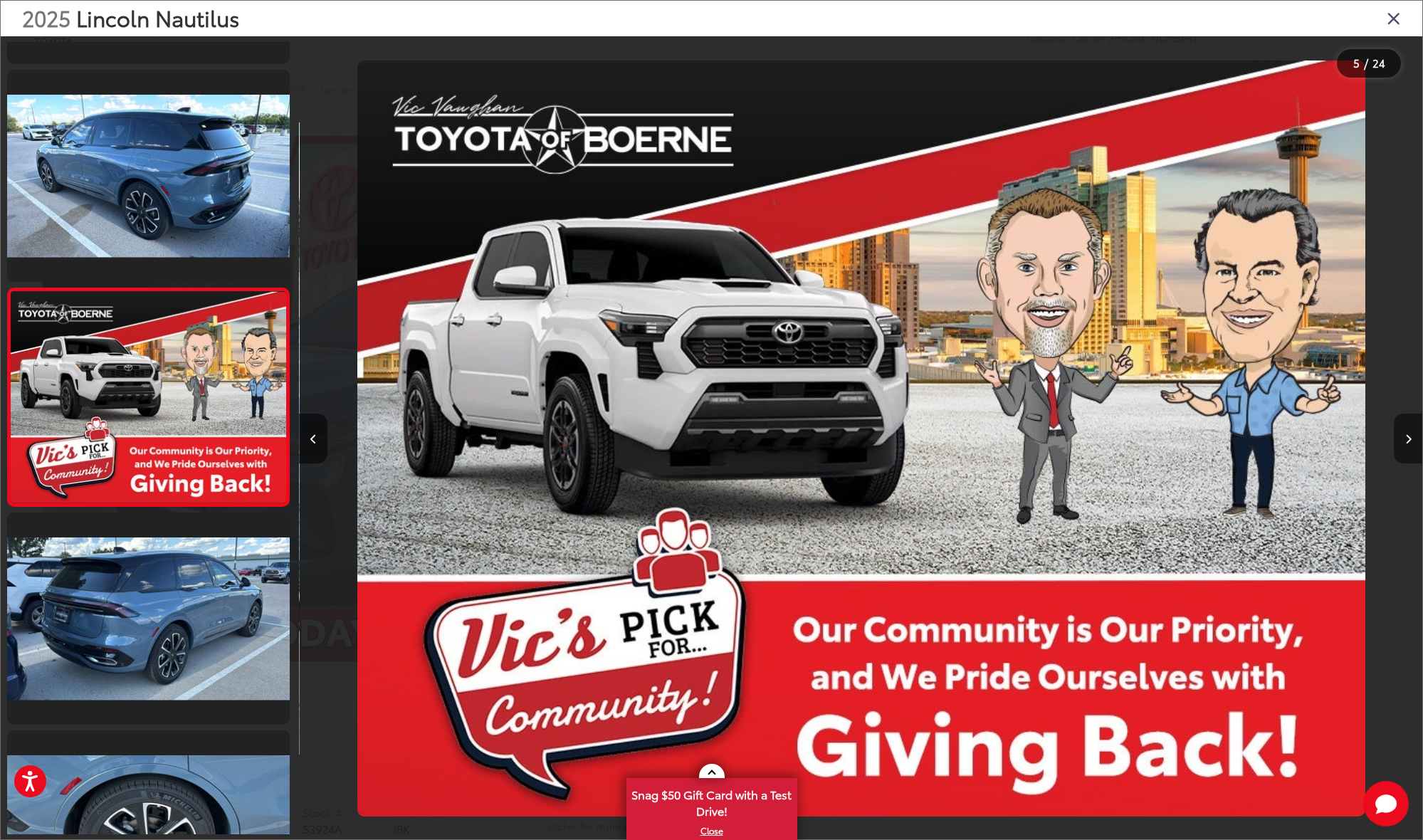
click at [1406, 441] on icon "Next image" at bounding box center [1408, 439] width 6 height 10
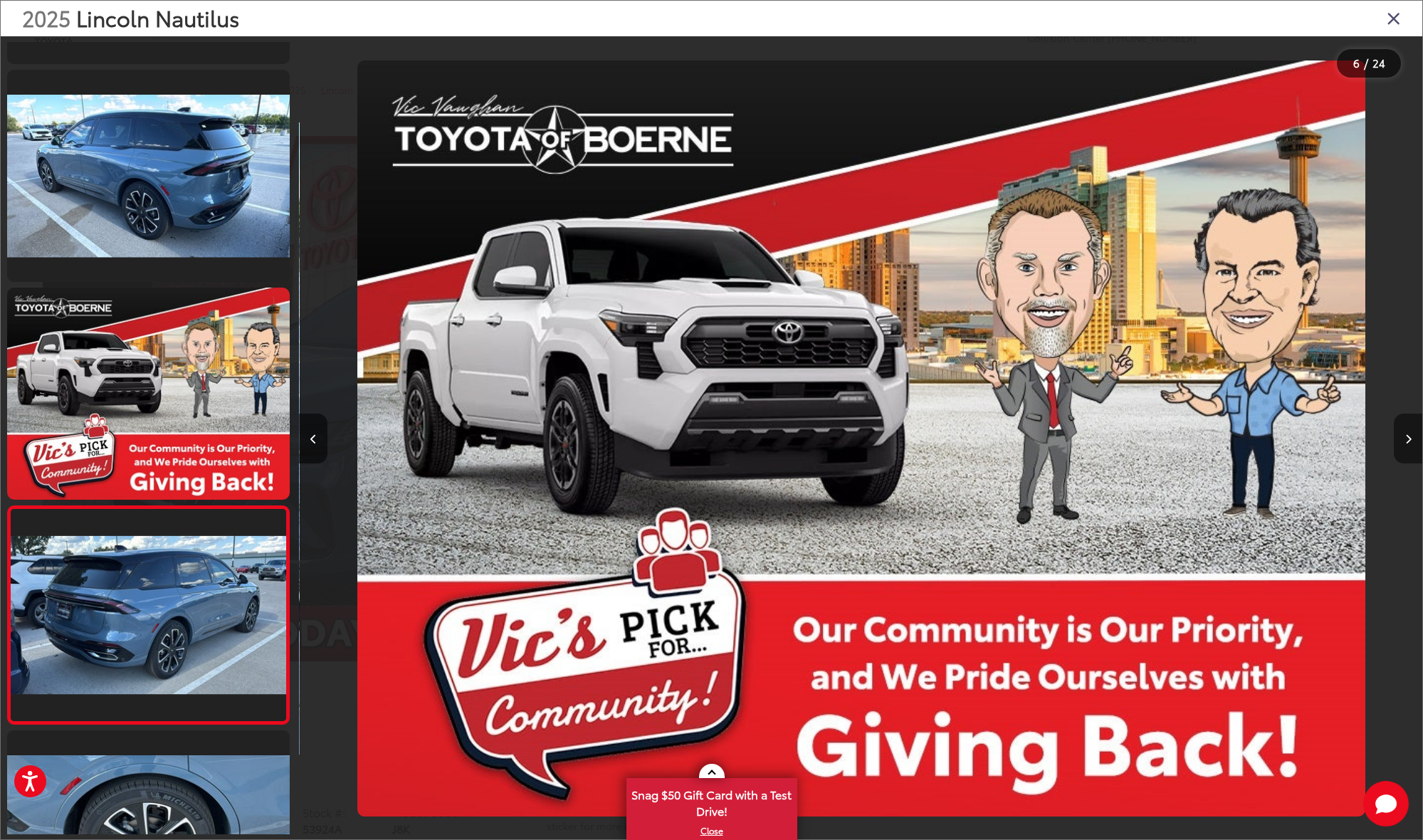
scroll to position [844, 0]
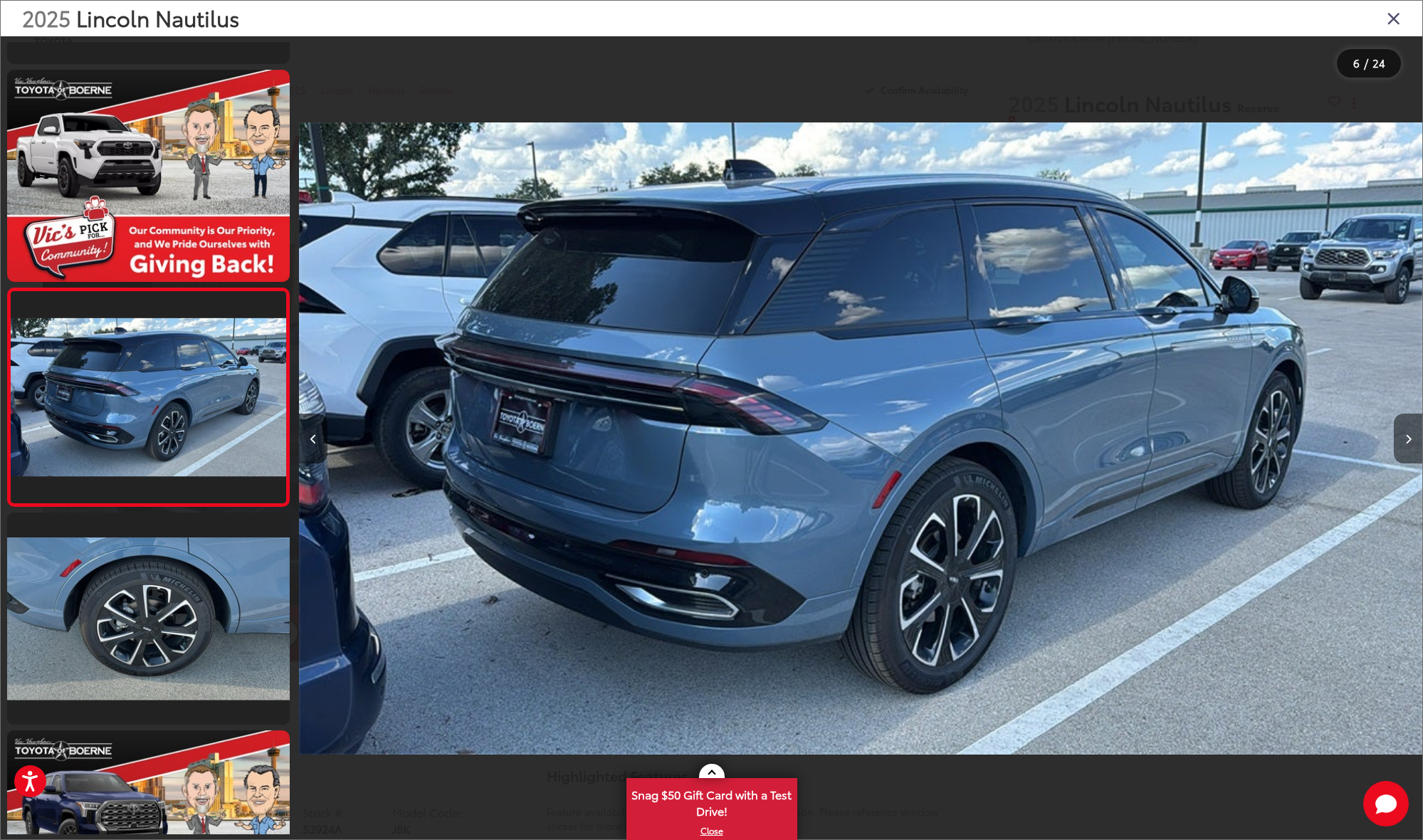
click at [1406, 441] on icon "Next image" at bounding box center [1408, 439] width 6 height 10
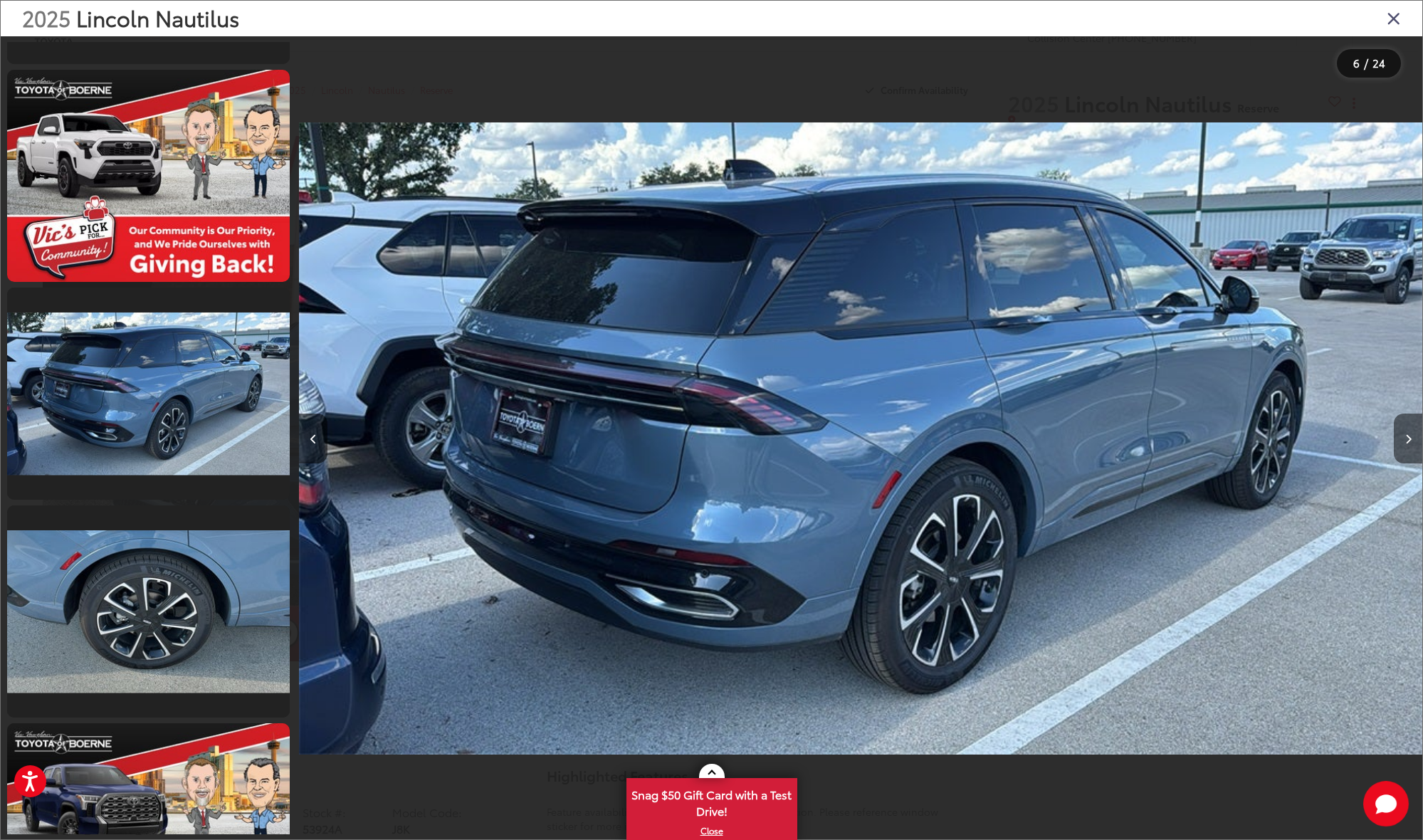
scroll to position [1062, 0]
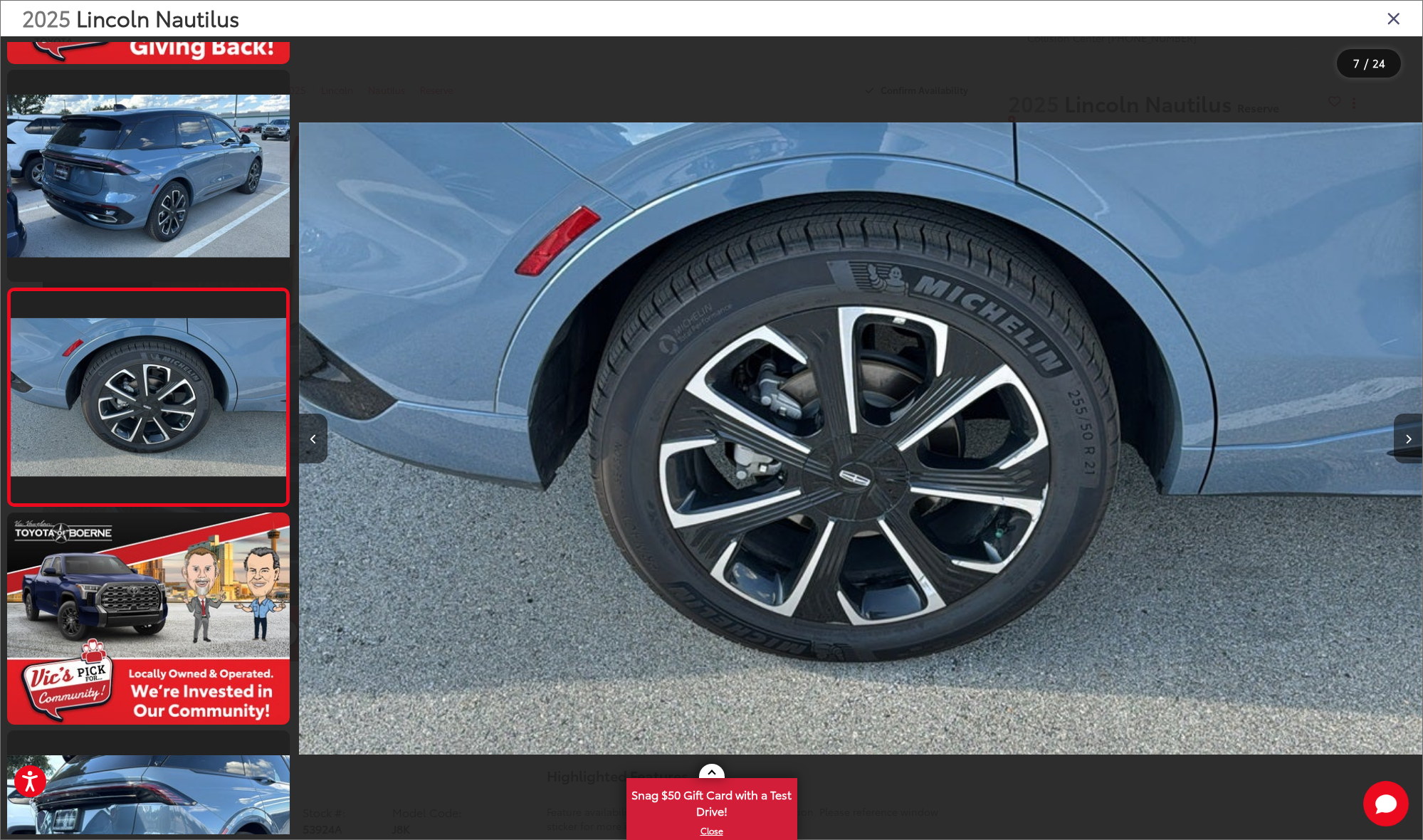
click at [1406, 441] on icon "Next image" at bounding box center [1408, 439] width 6 height 10
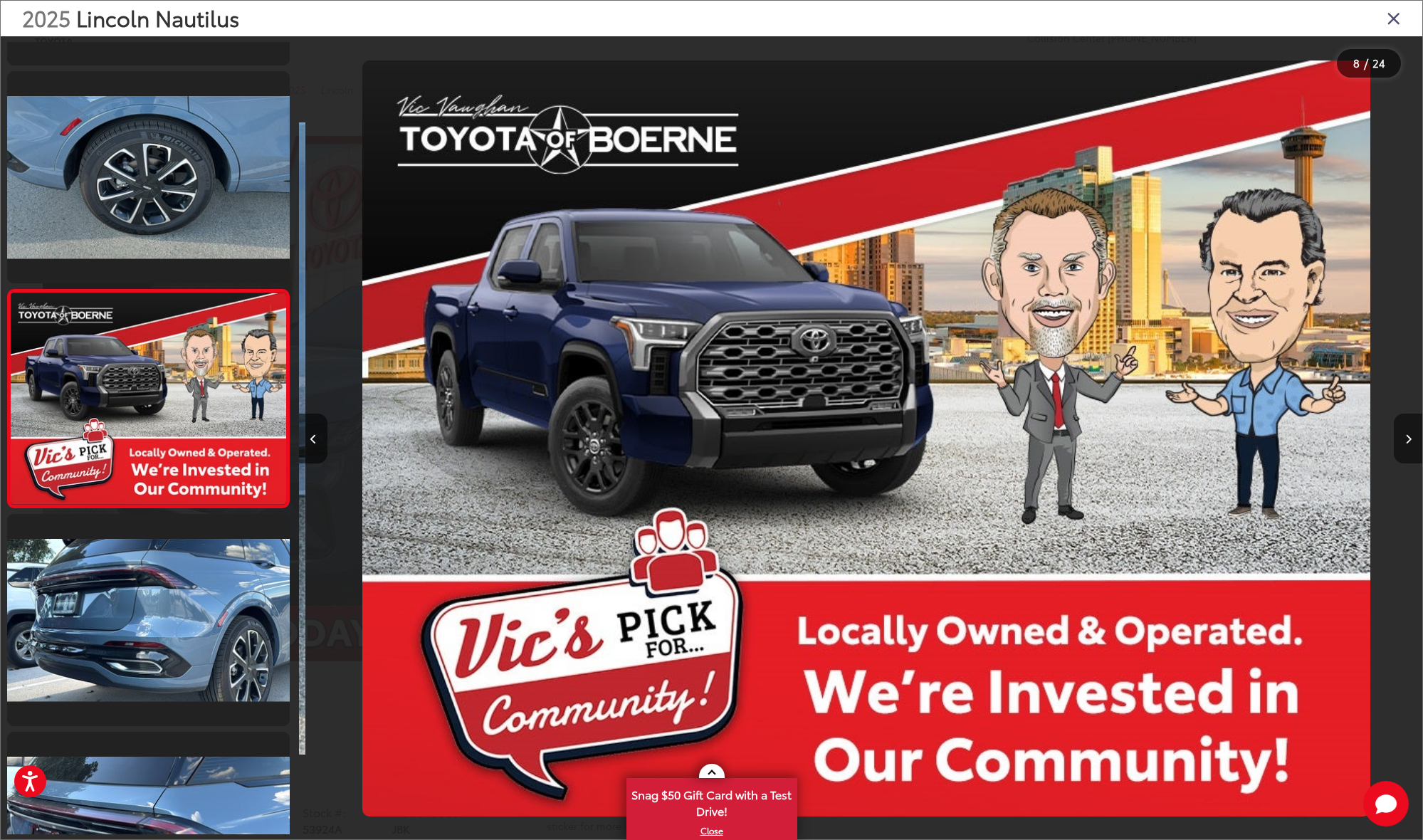
scroll to position [1280, 0]
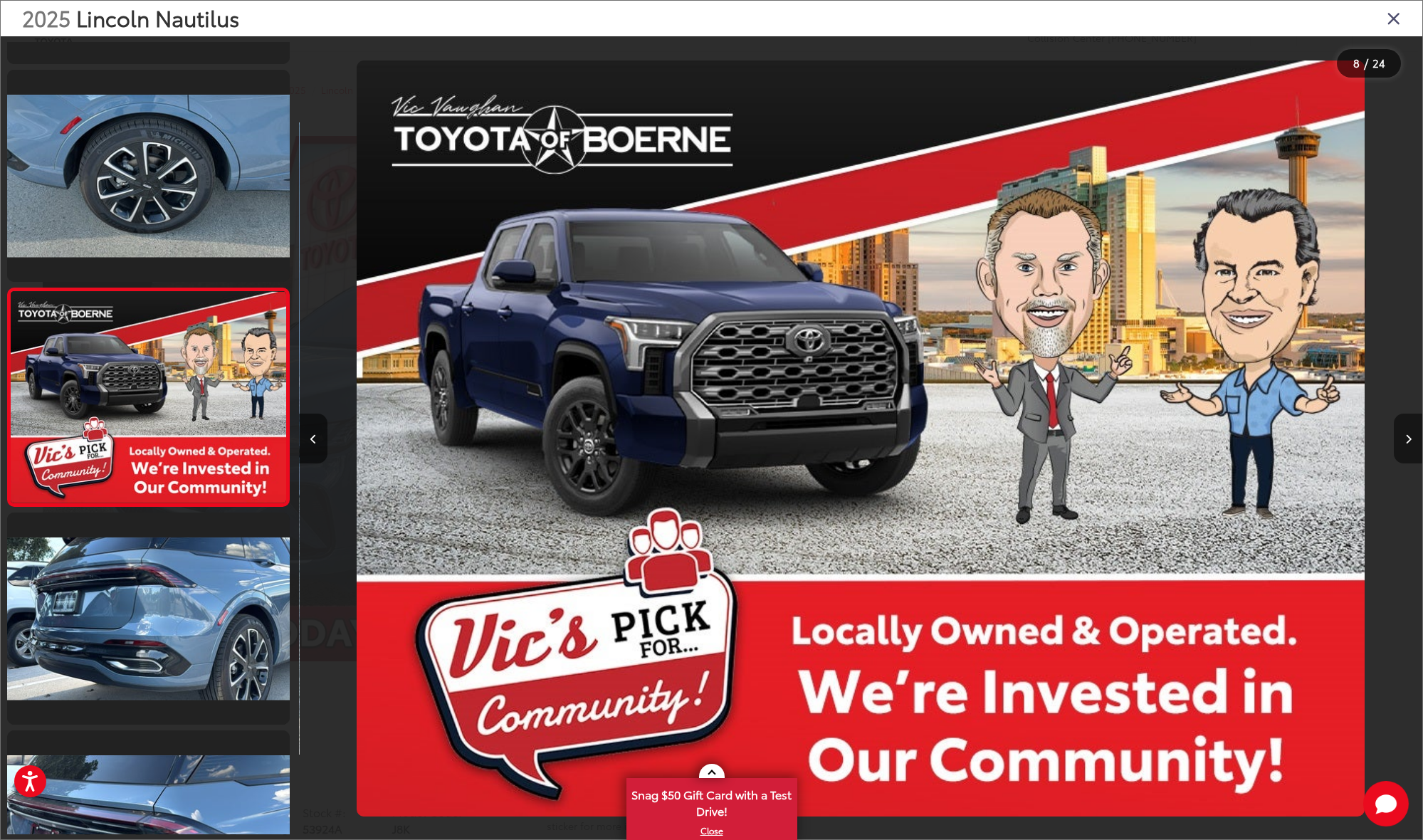
click at [1406, 441] on icon "Next image" at bounding box center [1408, 439] width 6 height 10
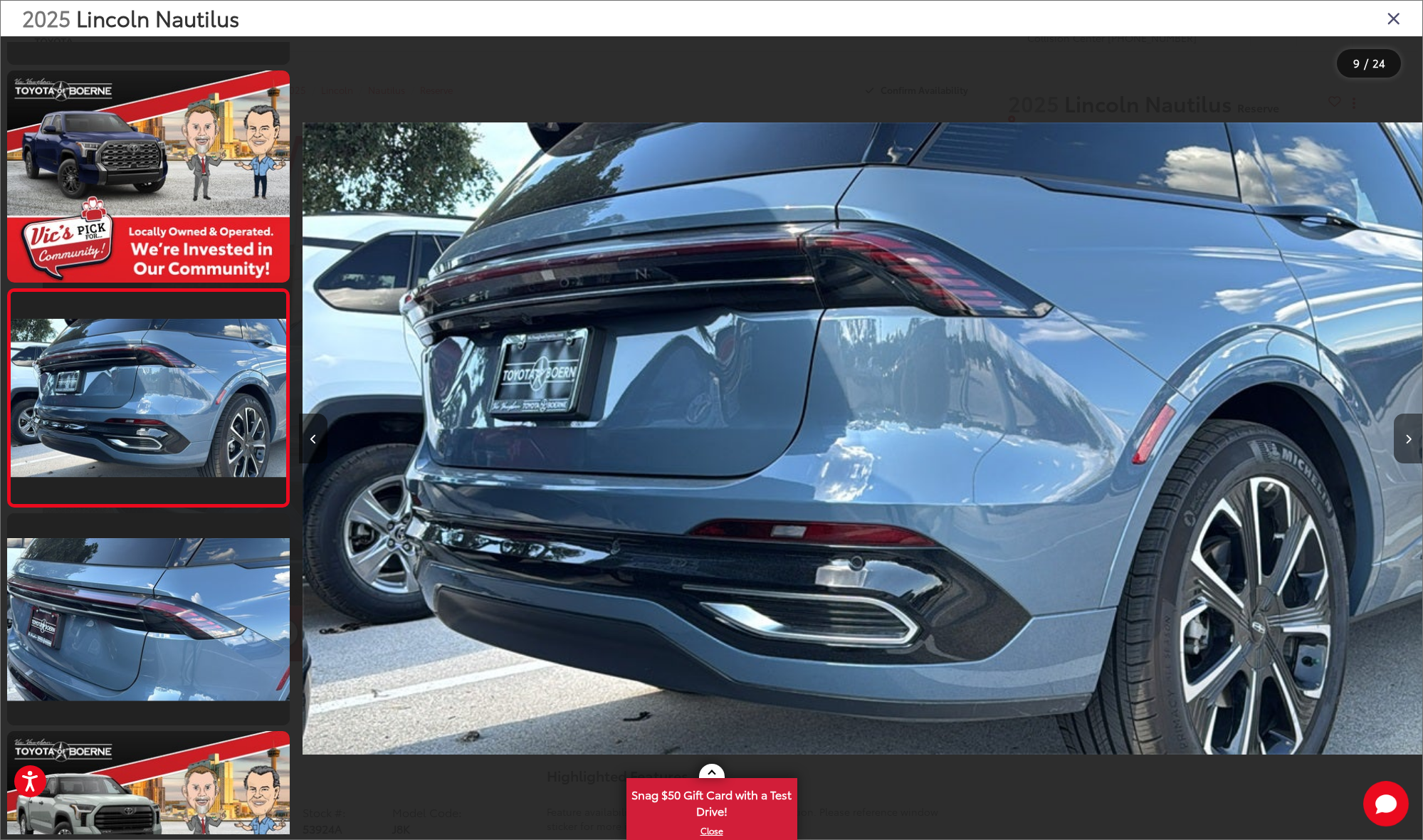
scroll to position [1497, 0]
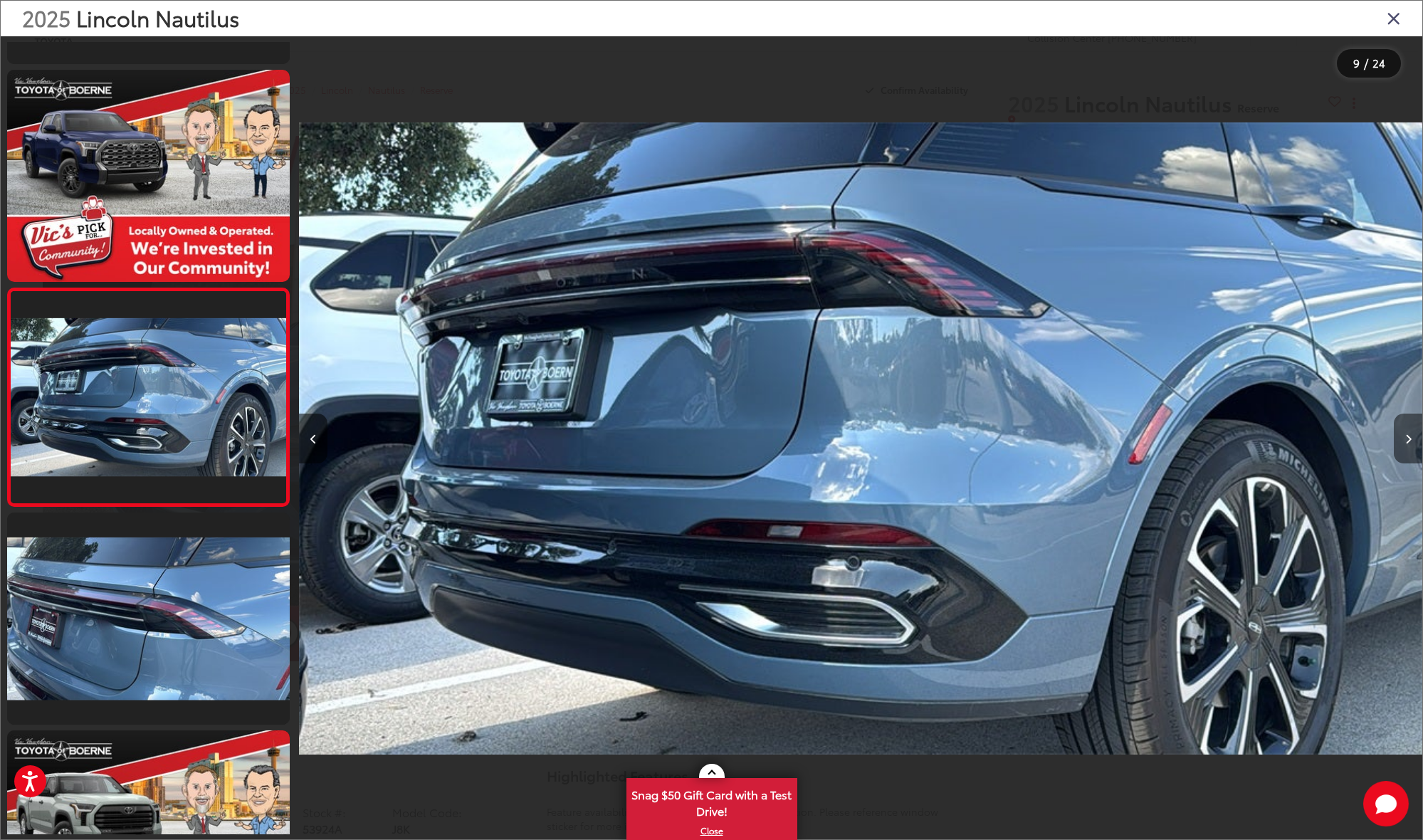
click at [1406, 441] on icon "Next image" at bounding box center [1408, 439] width 6 height 10
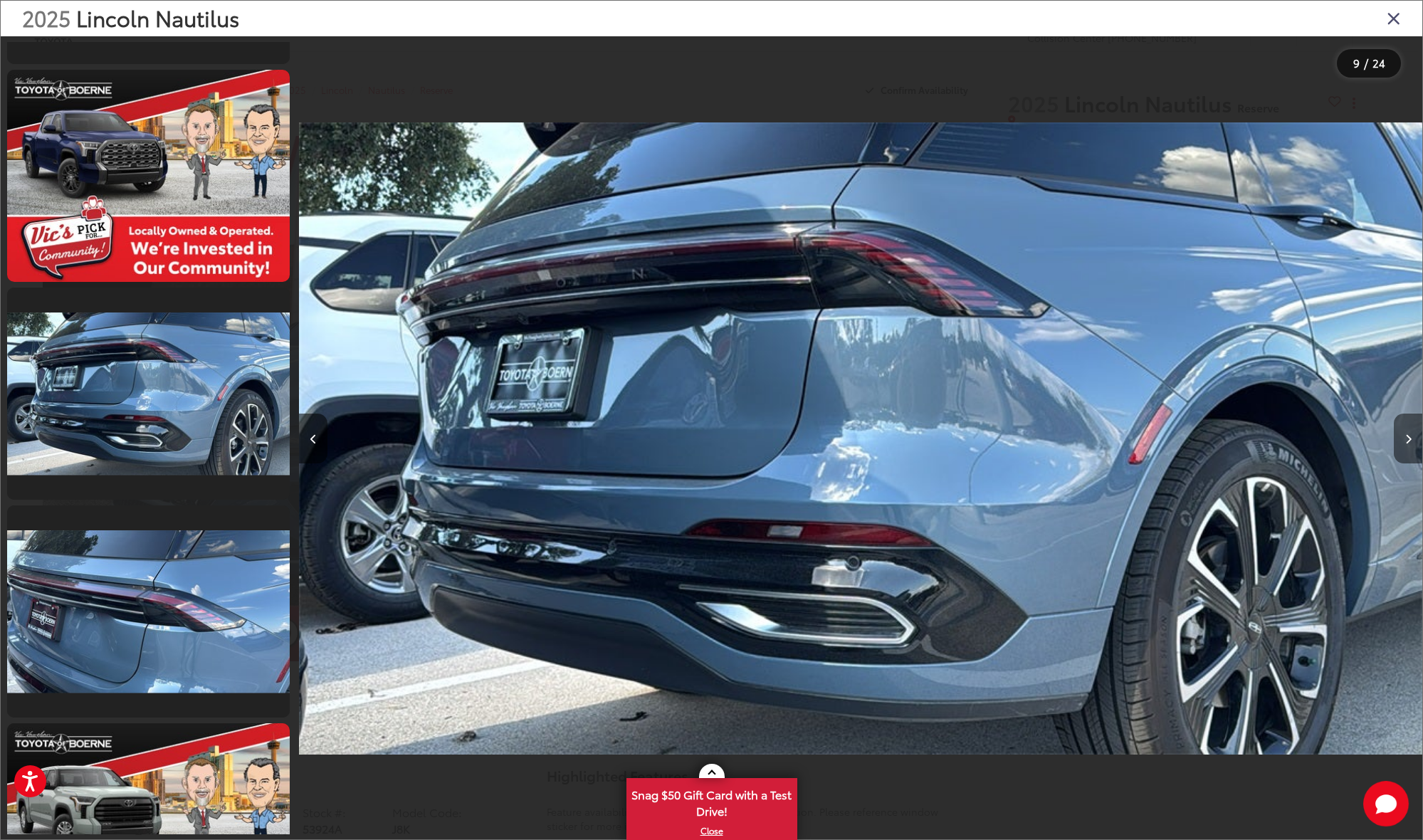
scroll to position [1715, 0]
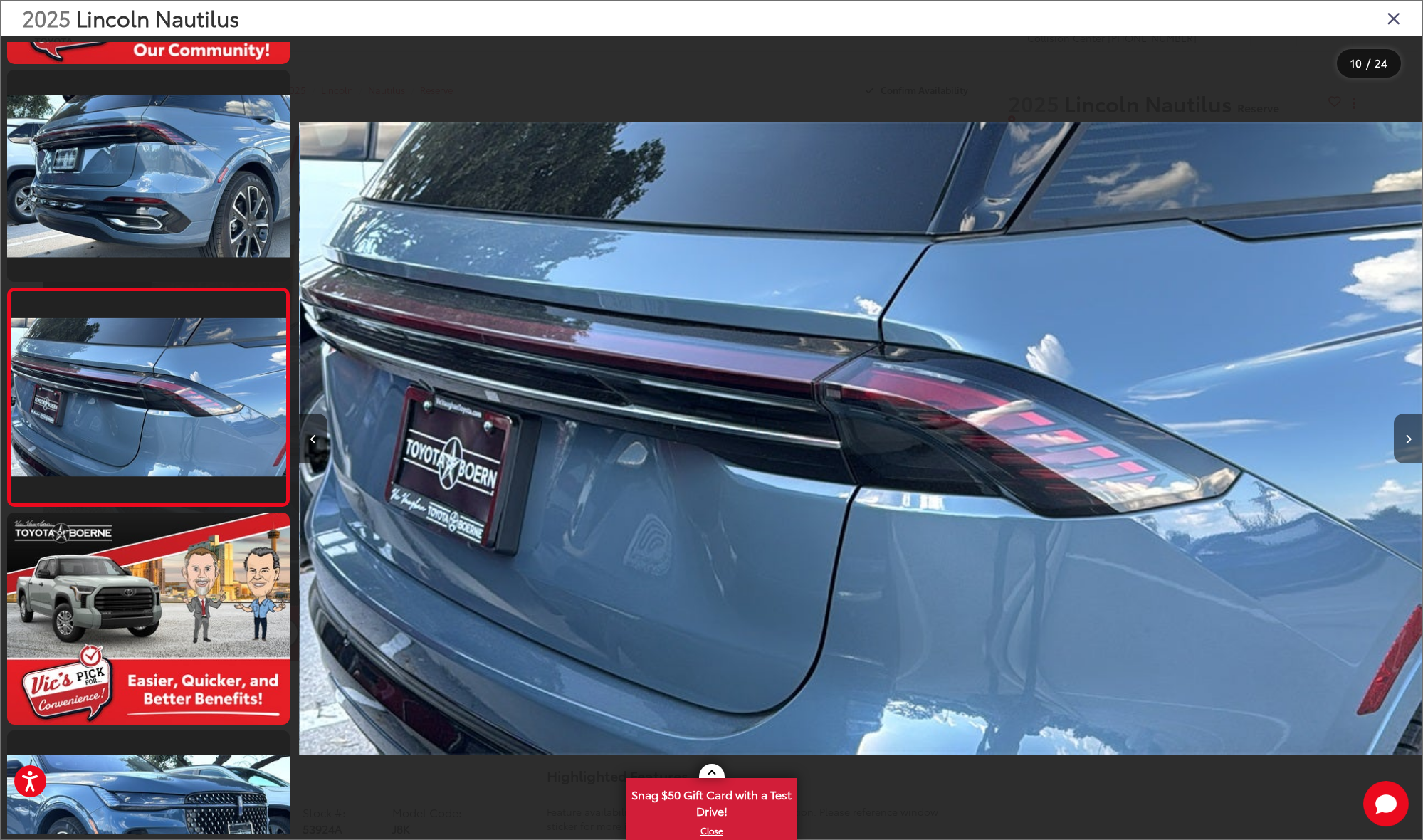
click at [1406, 441] on icon "Next image" at bounding box center [1408, 439] width 6 height 10
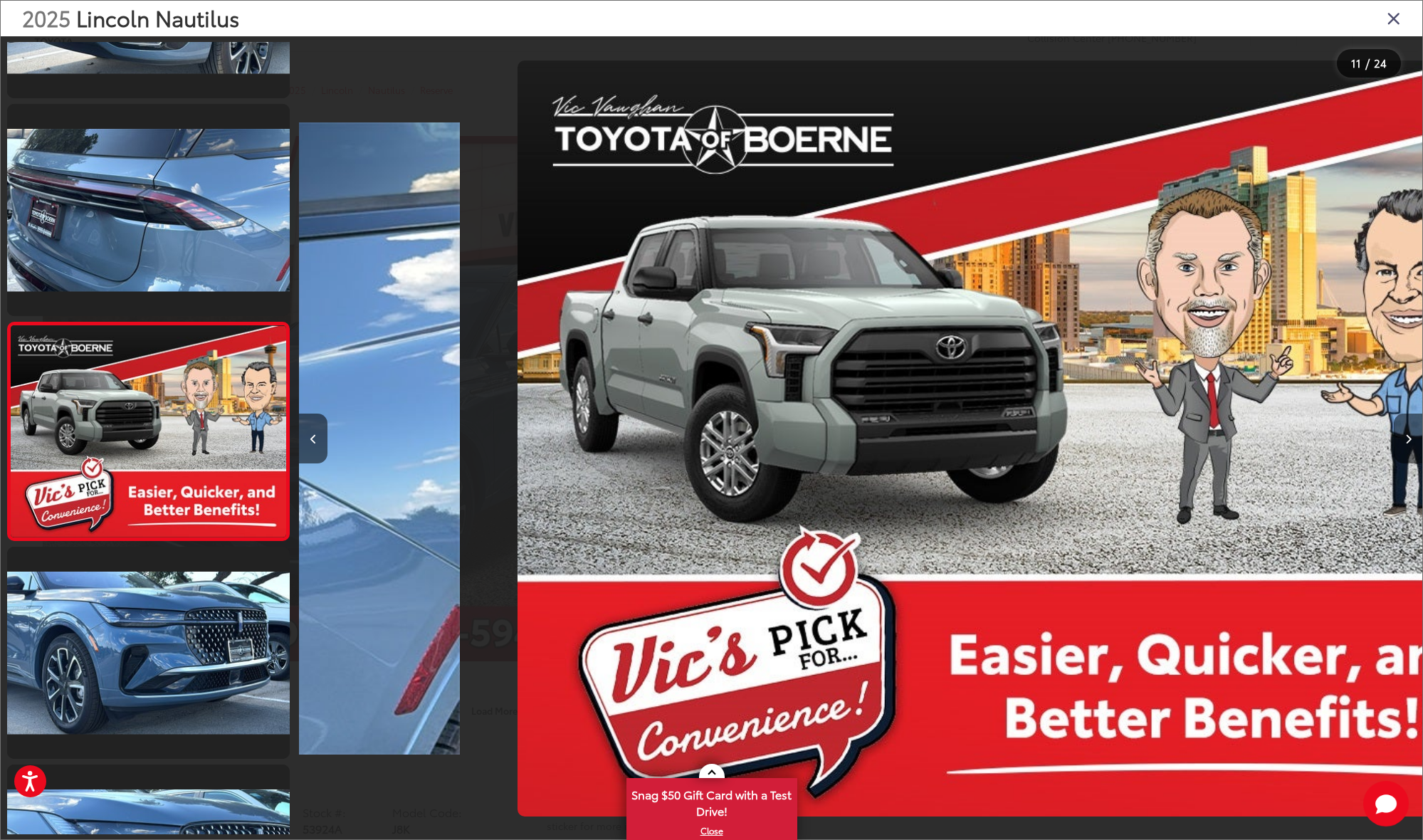
scroll to position [0, 0]
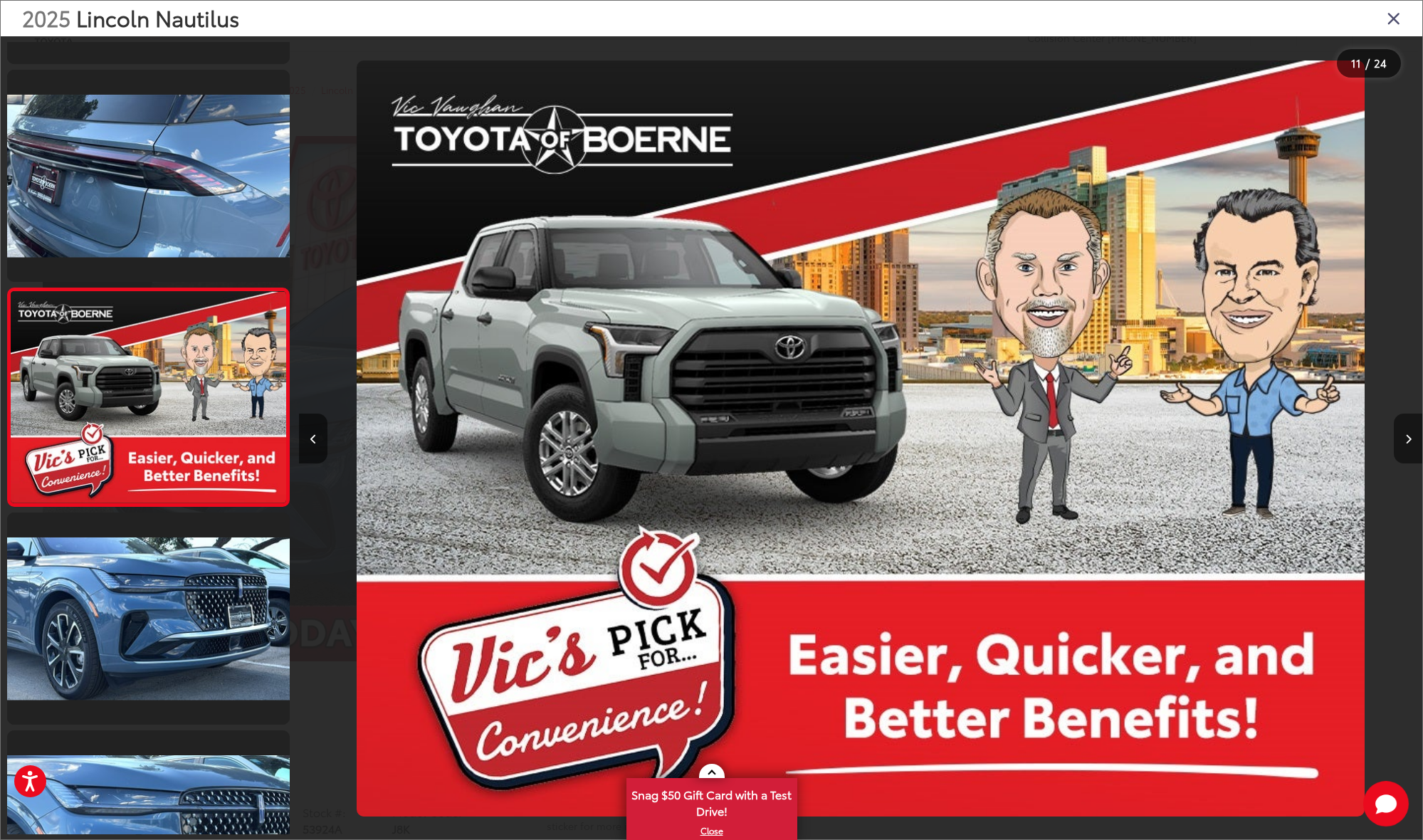
click at [1406, 441] on icon "Next image" at bounding box center [1408, 439] width 6 height 10
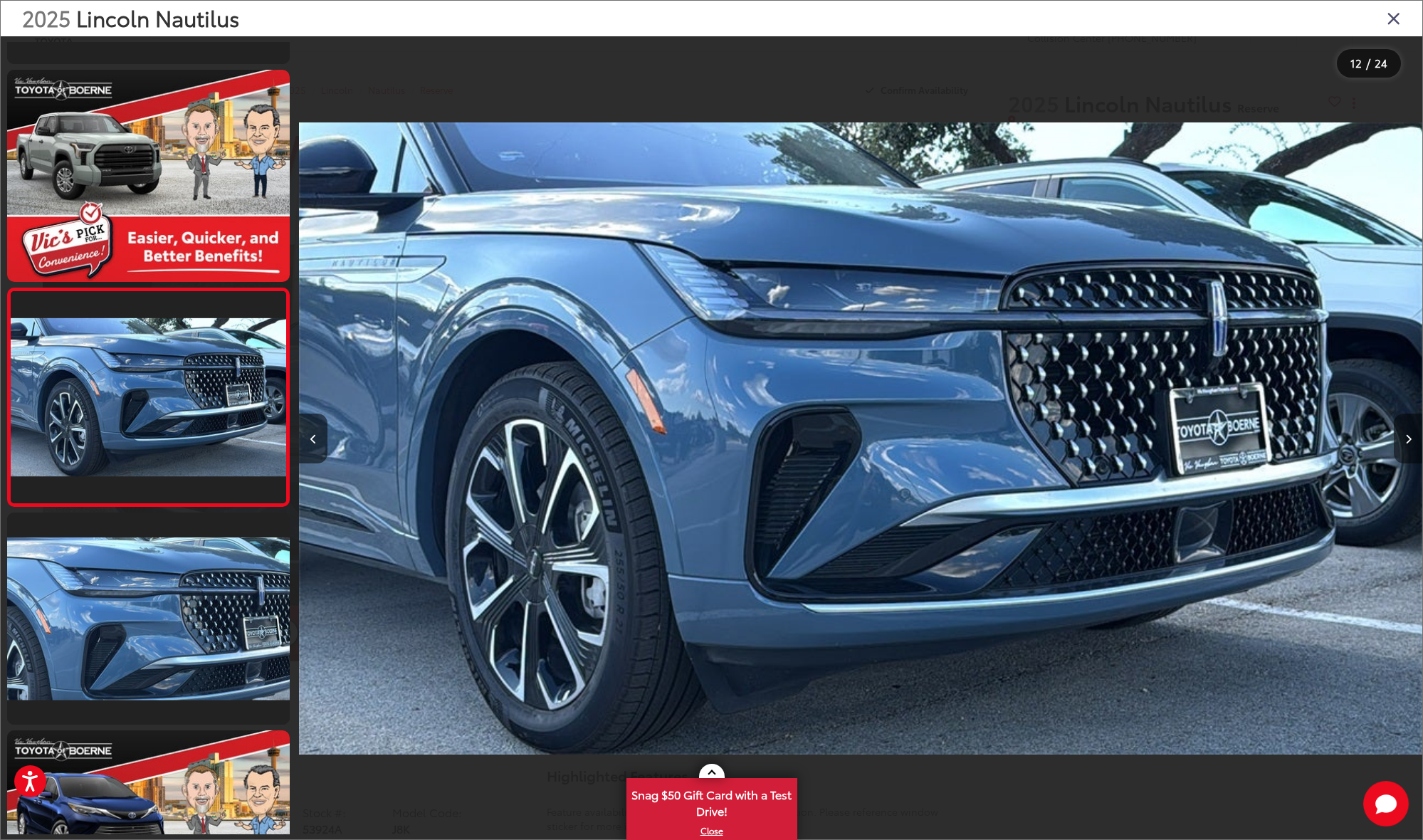
click at [1406, 441] on icon "Next image" at bounding box center [1408, 439] width 6 height 10
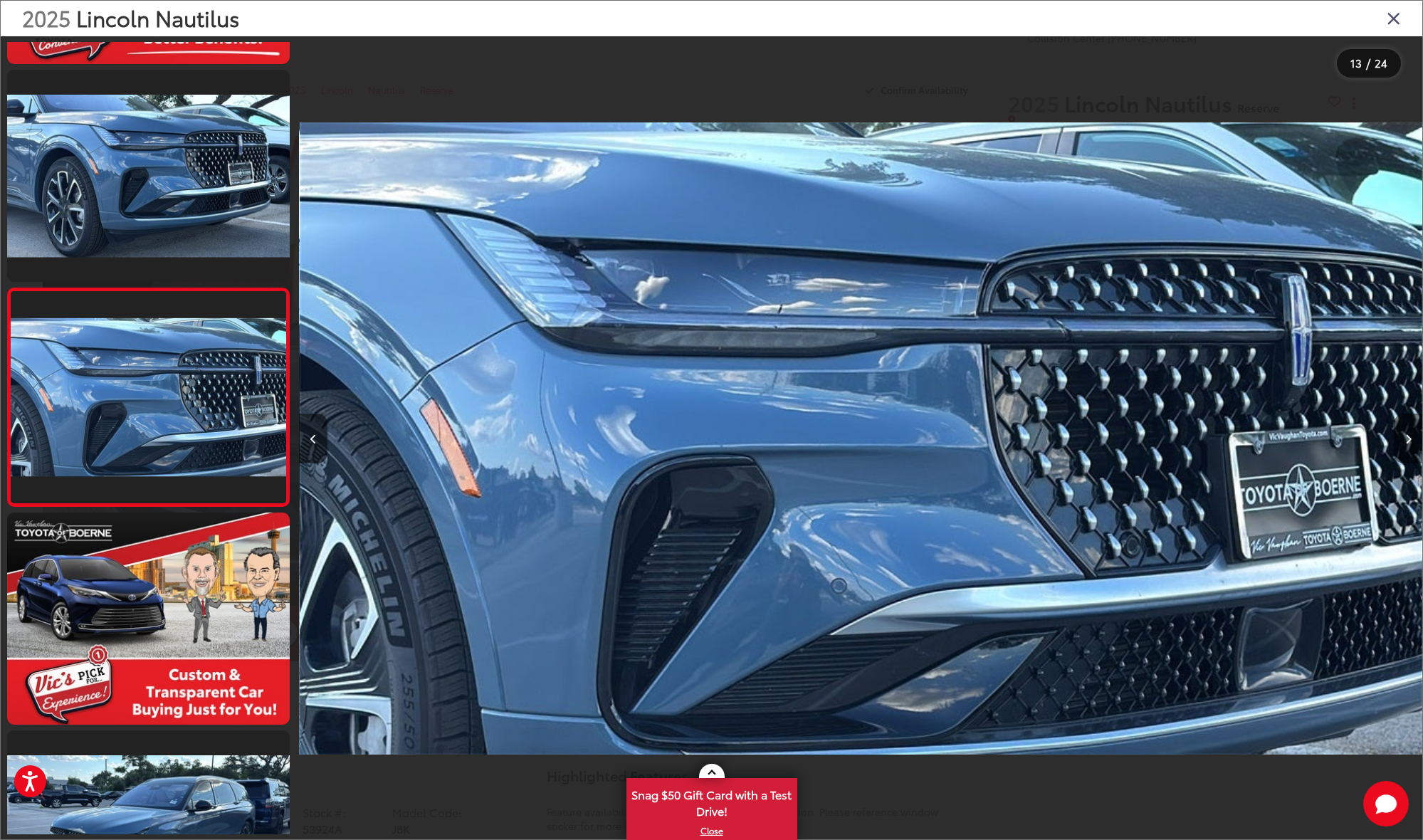
click at [1406, 441] on icon "Next image" at bounding box center [1408, 439] width 6 height 10
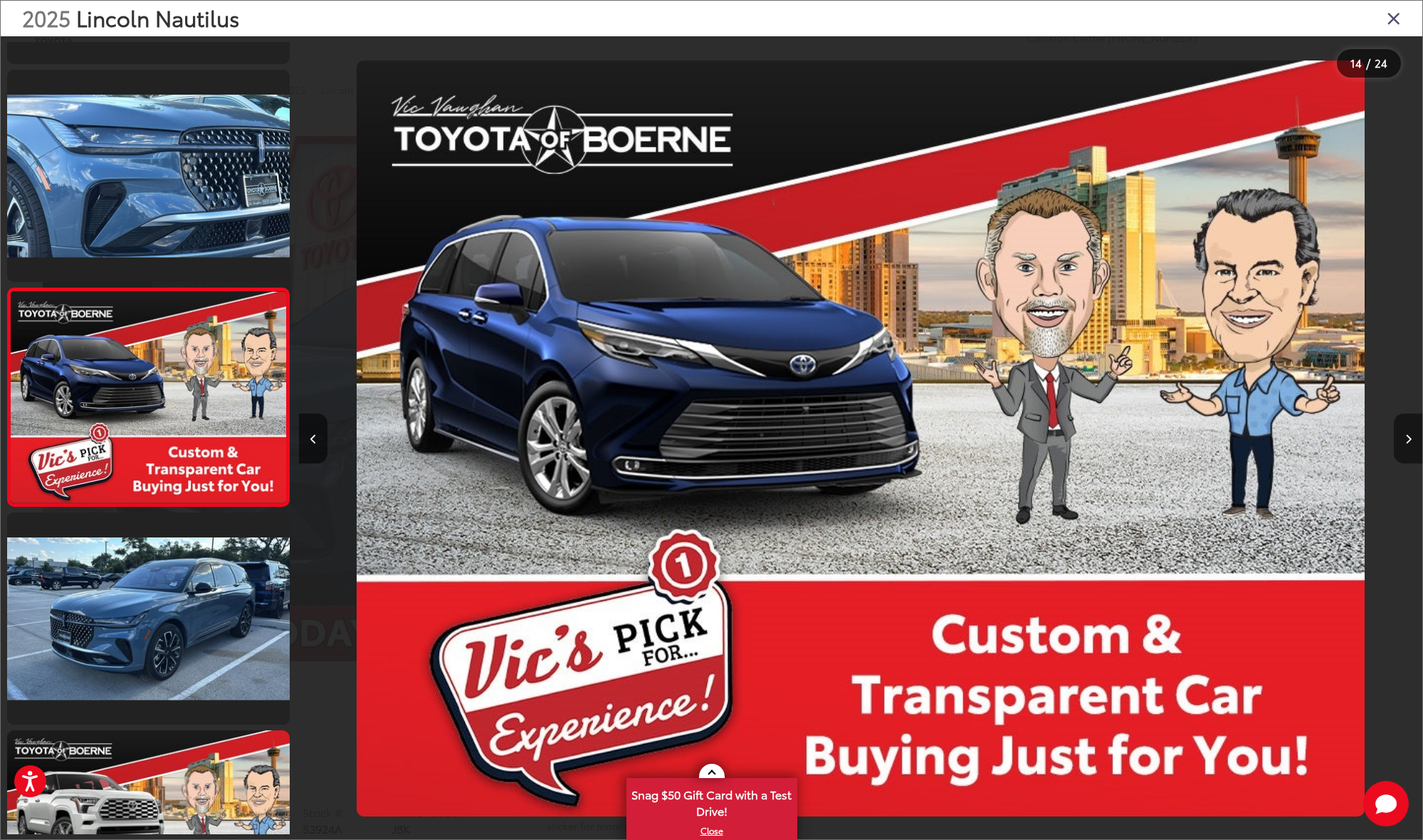
click at [1406, 441] on icon "Next image" at bounding box center [1408, 439] width 6 height 10
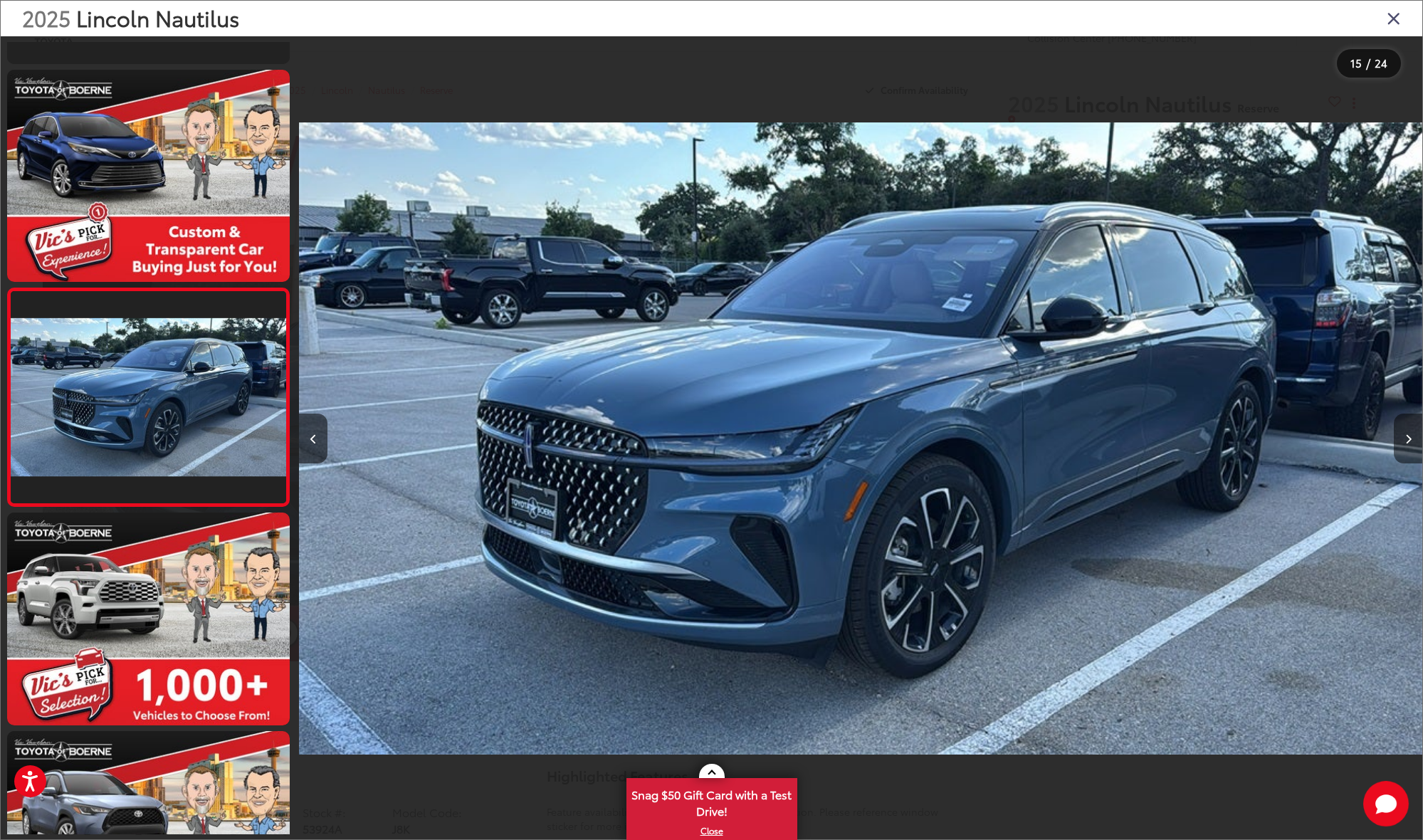
click at [1406, 441] on icon "Next image" at bounding box center [1408, 439] width 6 height 10
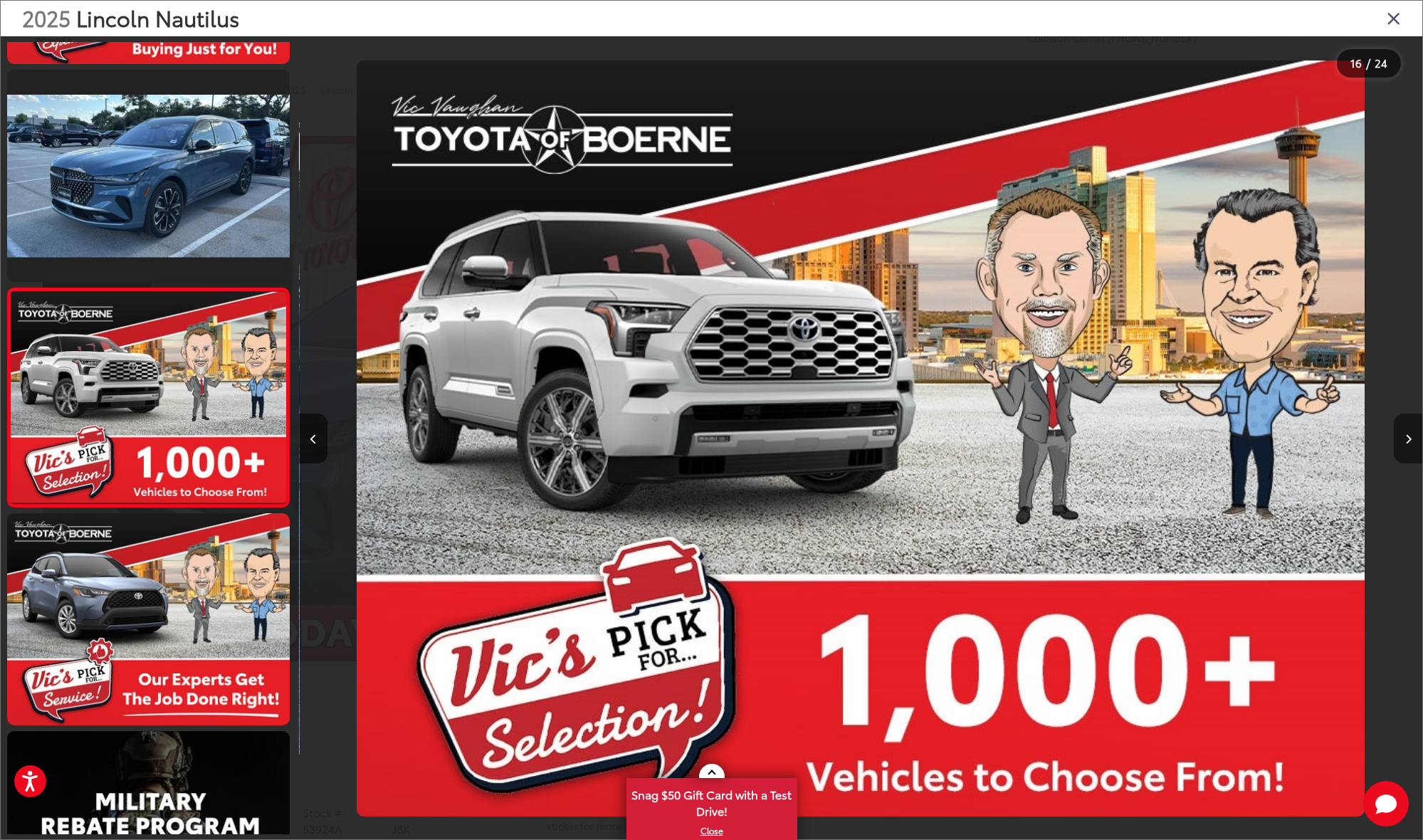
click at [1406, 441] on icon "Next image" at bounding box center [1408, 439] width 6 height 10
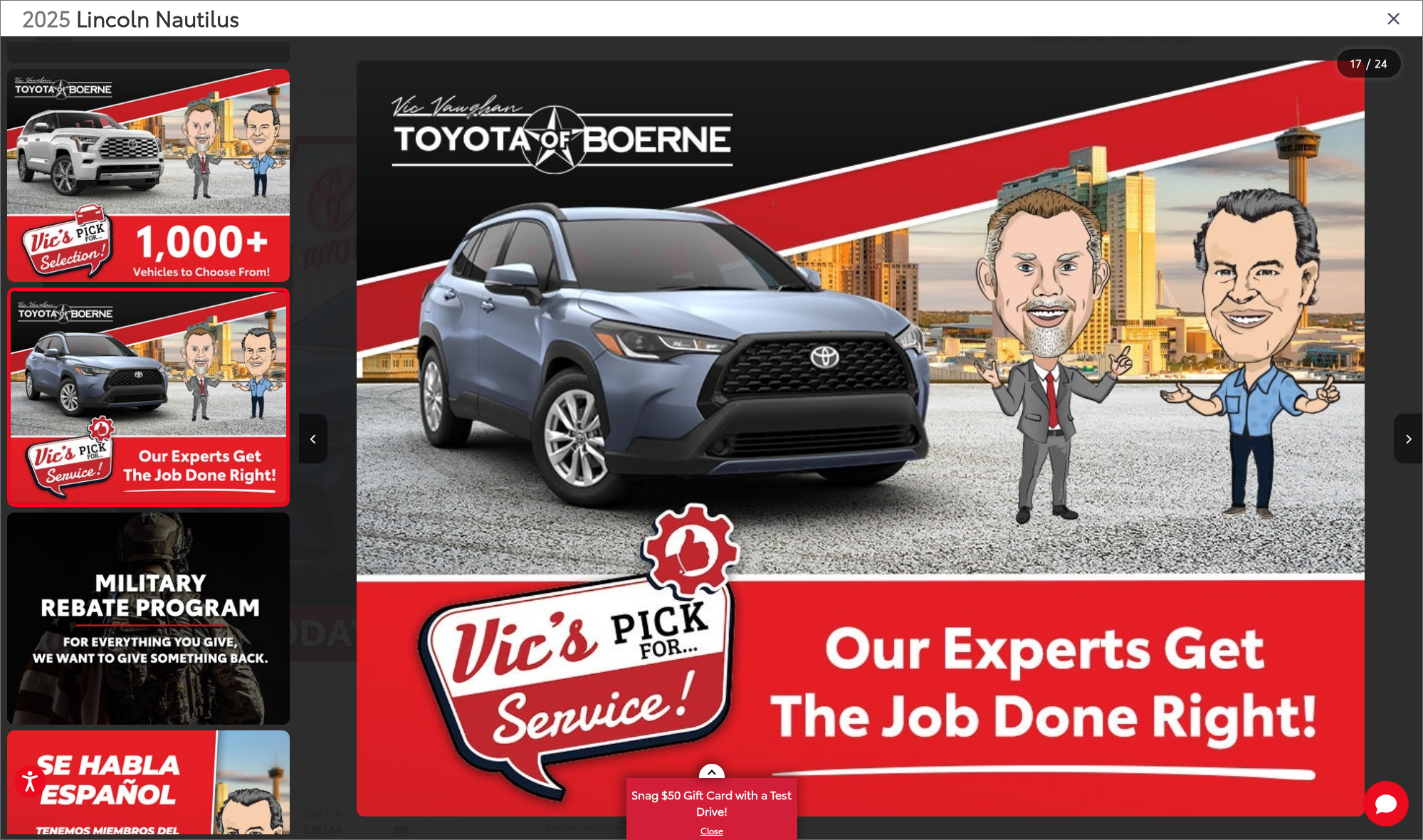
click at [1406, 441] on icon "Next image" at bounding box center [1408, 439] width 6 height 10
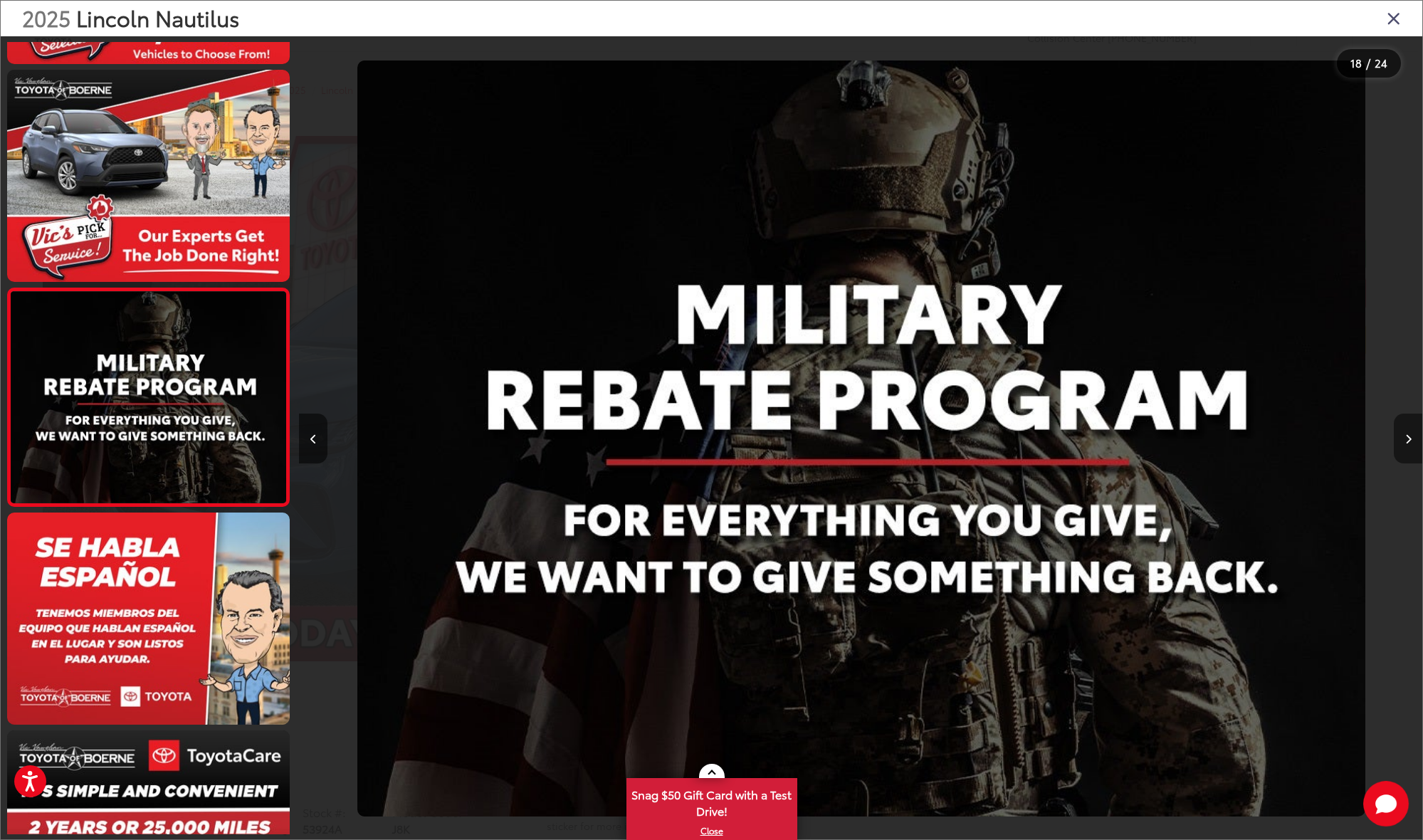
click at [1406, 441] on icon "Next image" at bounding box center [1408, 439] width 6 height 10
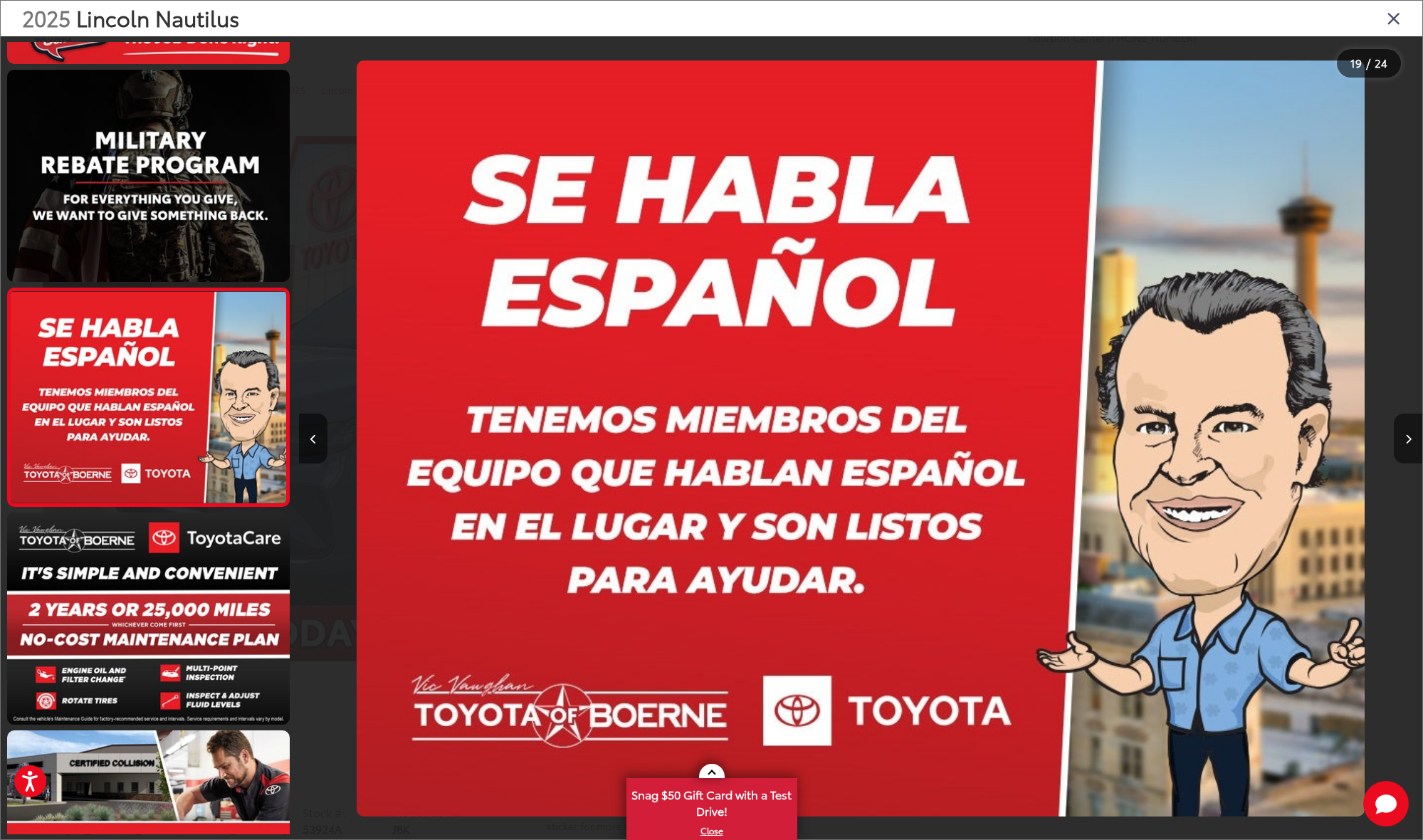
click at [1406, 441] on icon "Next image" at bounding box center [1408, 439] width 6 height 10
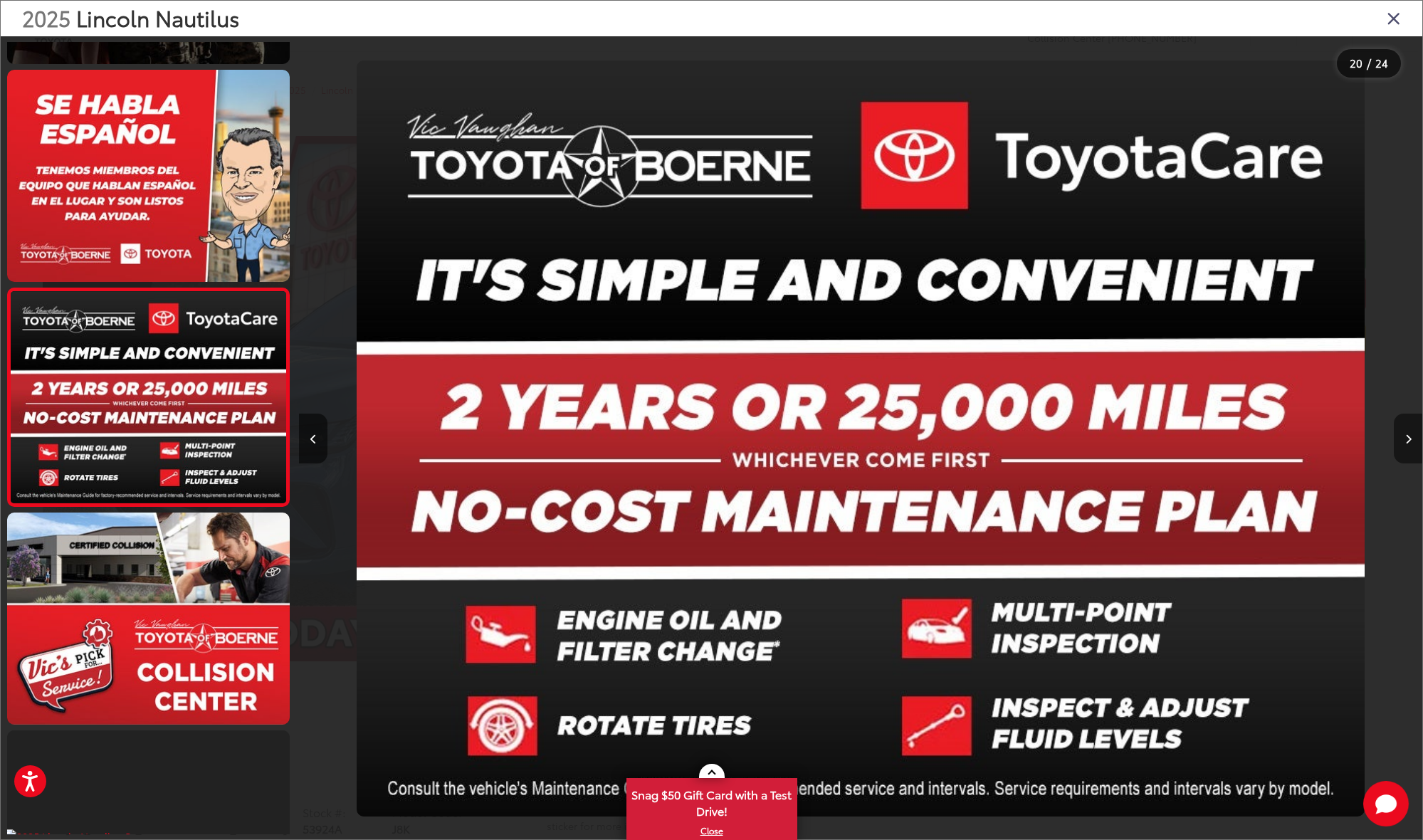
click at [1406, 441] on icon "Next image" at bounding box center [1408, 439] width 6 height 10
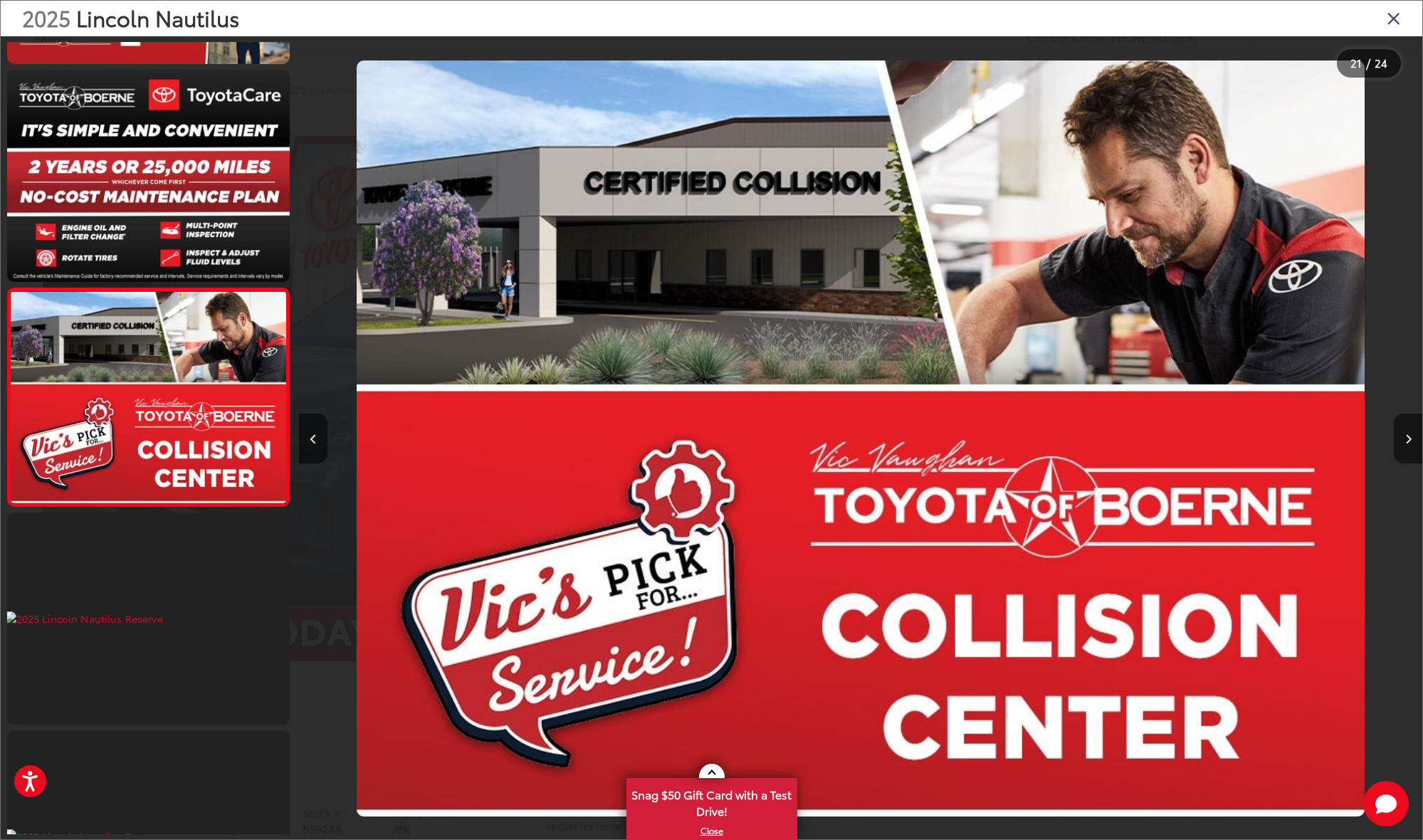
click at [1396, 19] on icon "Close gallery" at bounding box center [1394, 18] width 14 height 19
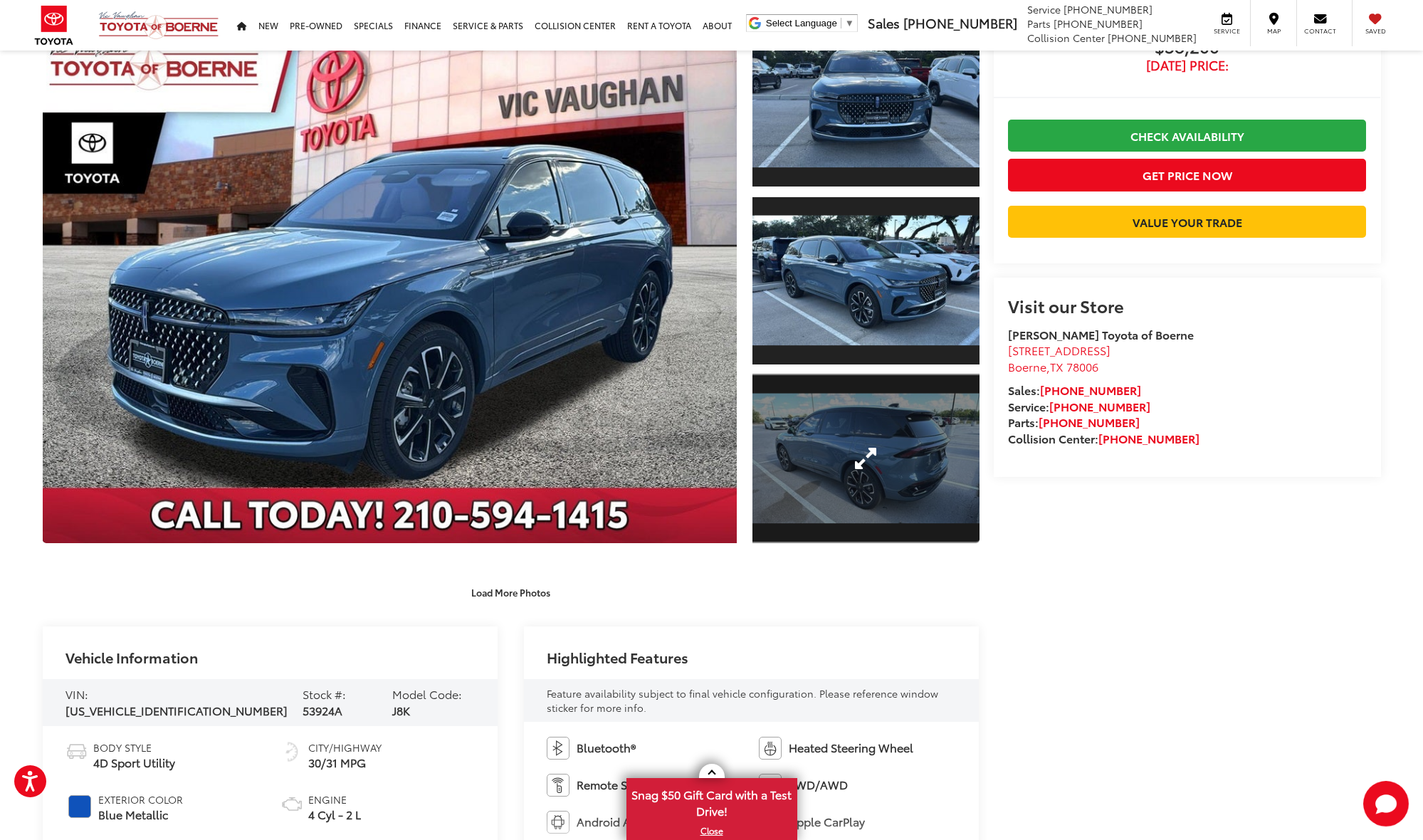
click at [861, 458] on link "Expand Photo 3" at bounding box center [865, 459] width 226 height 171
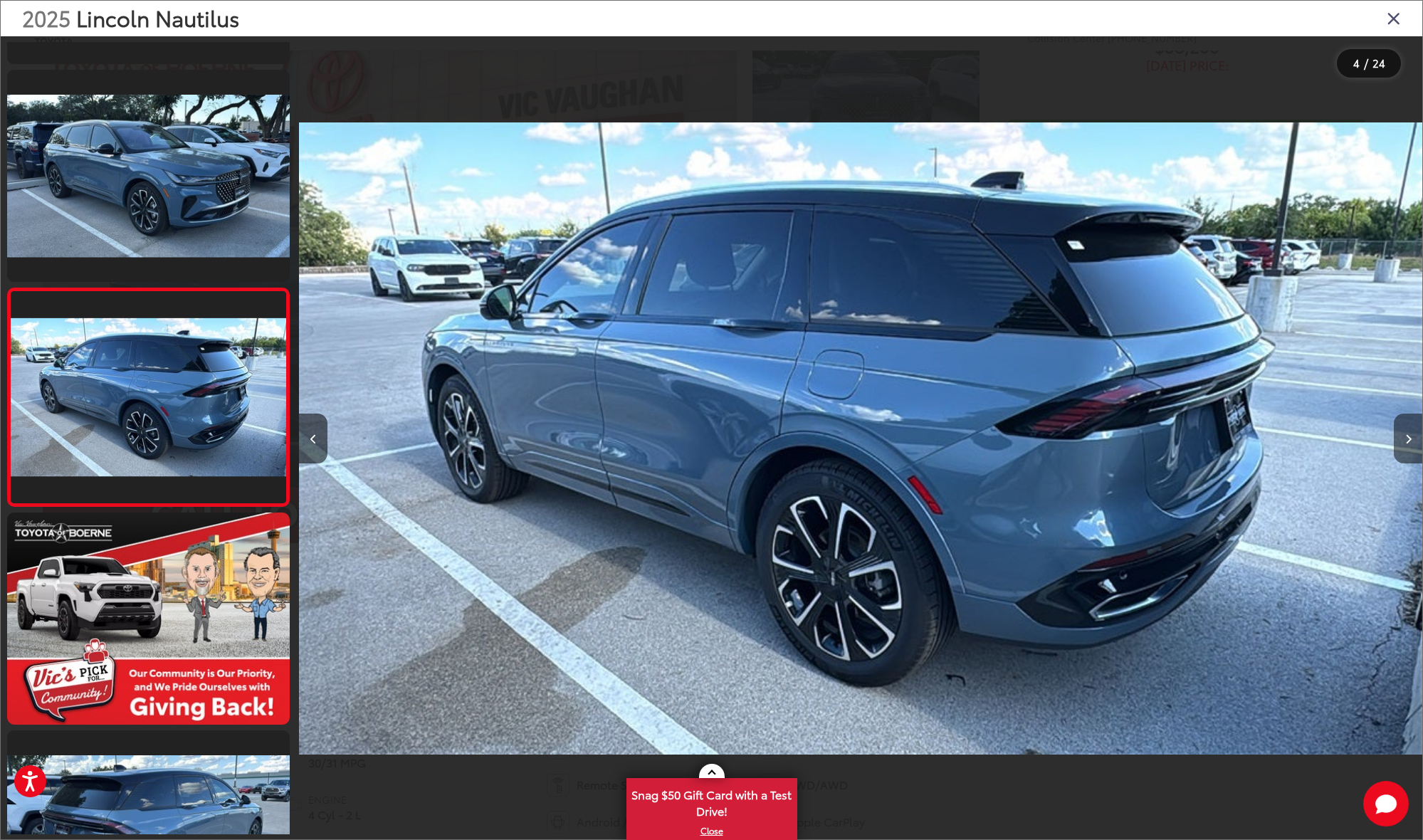
click at [1408, 438] on icon "Next image" at bounding box center [1408, 439] width 6 height 10
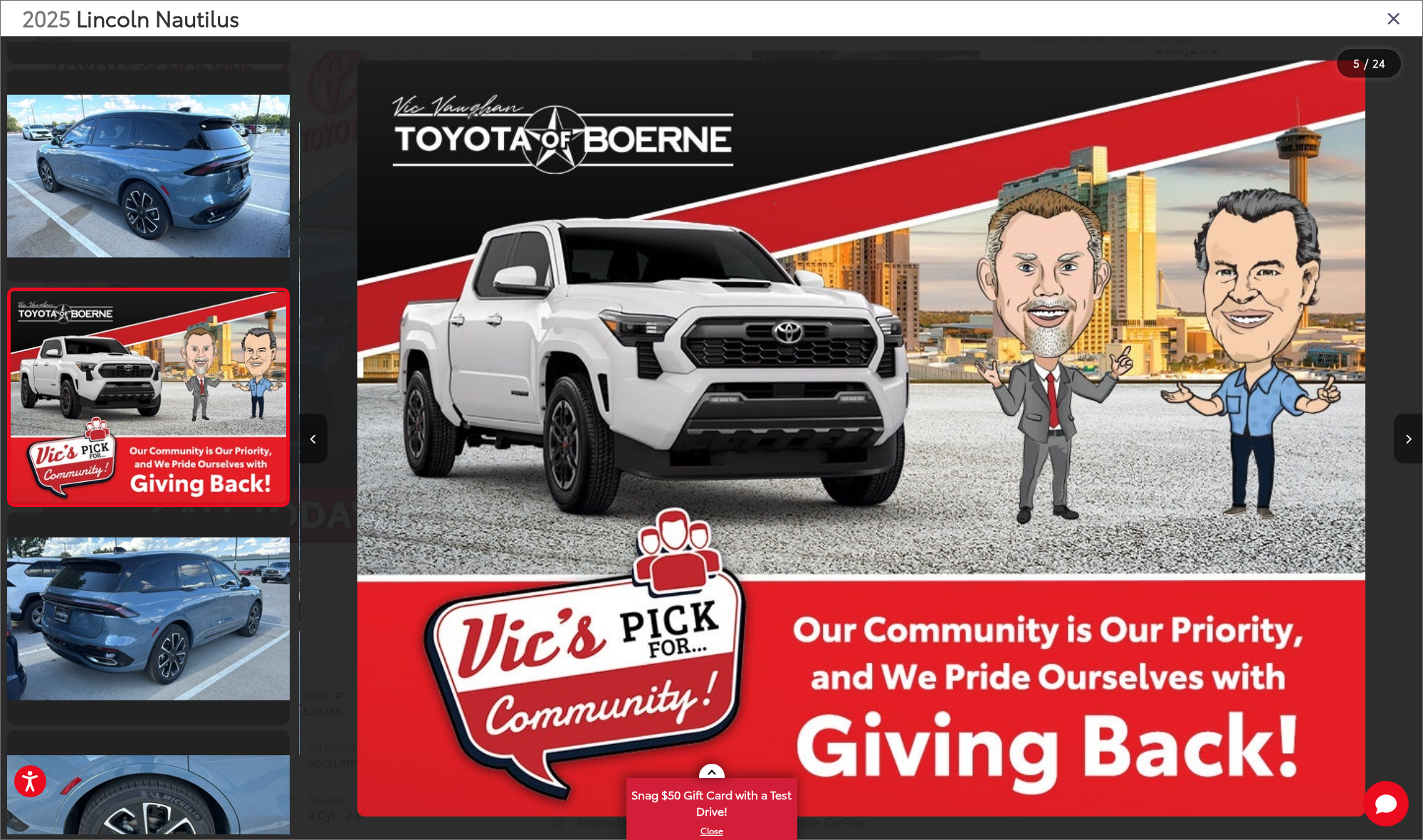
click at [1409, 435] on icon "Next image" at bounding box center [1408, 439] width 6 height 10
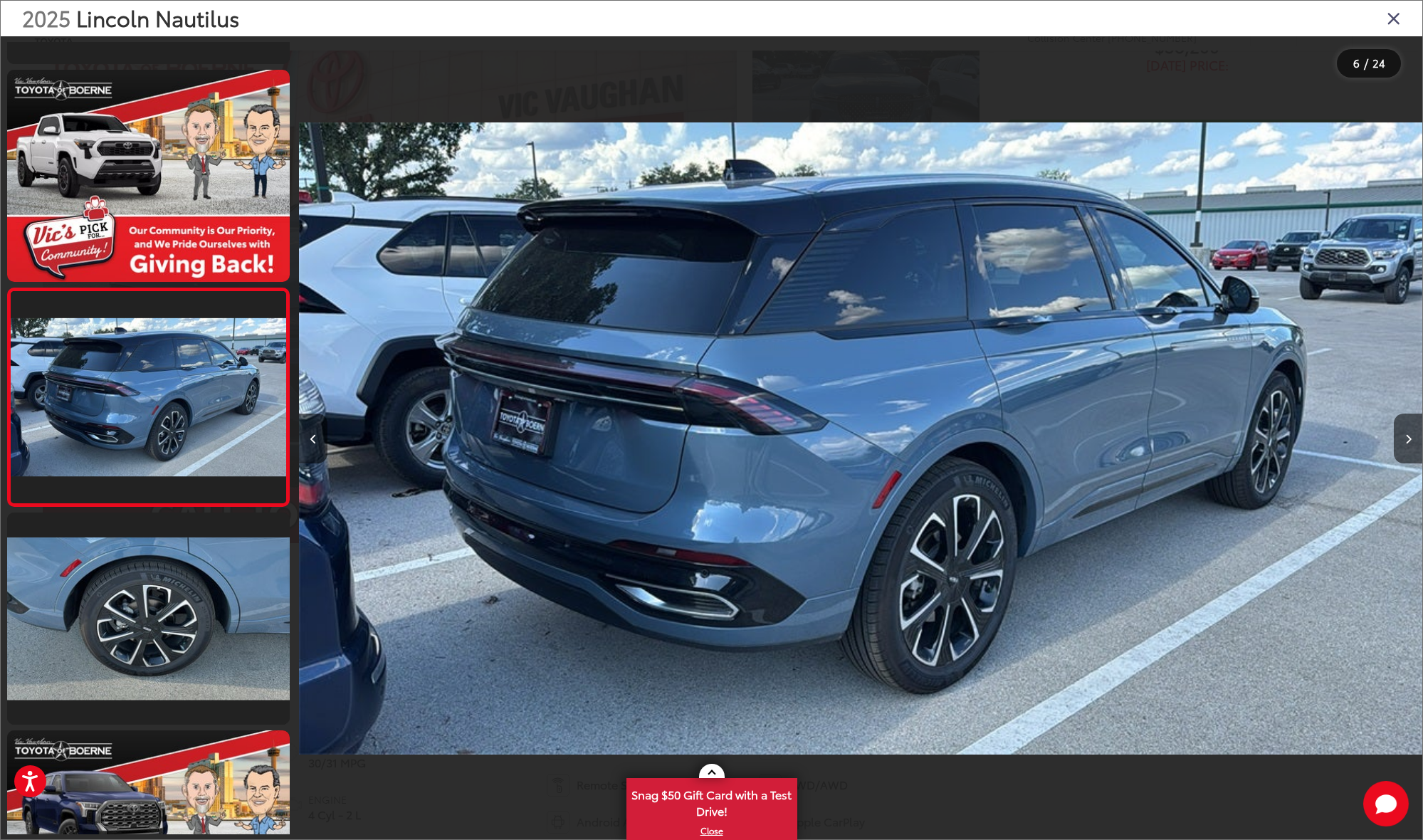
click at [1389, 15] on icon "Close gallery" at bounding box center [1394, 18] width 14 height 19
